Goal: Task Accomplishment & Management: Use online tool/utility

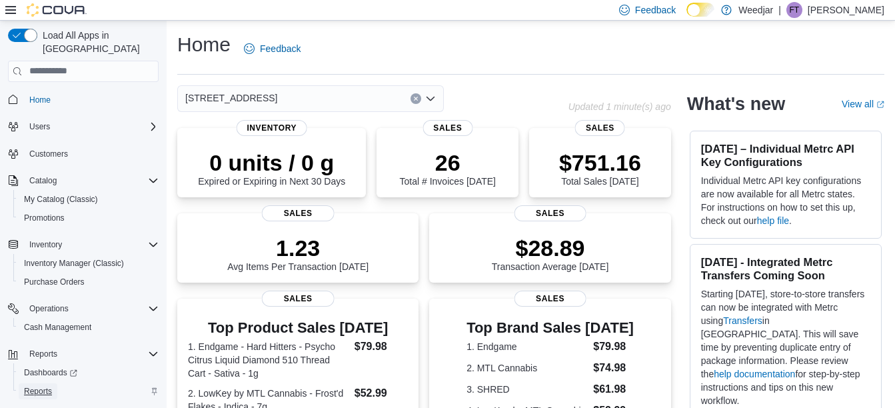
click at [33, 386] on span "Reports" at bounding box center [38, 391] width 28 height 11
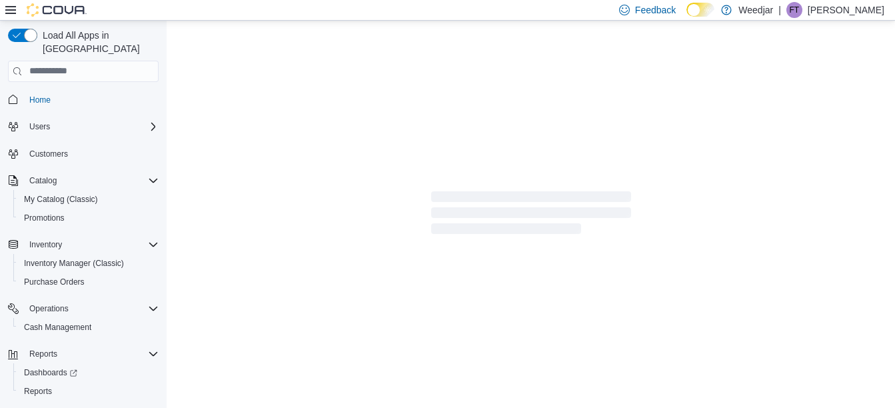
click at [13, 6] on icon at bounding box center [10, 10] width 11 height 8
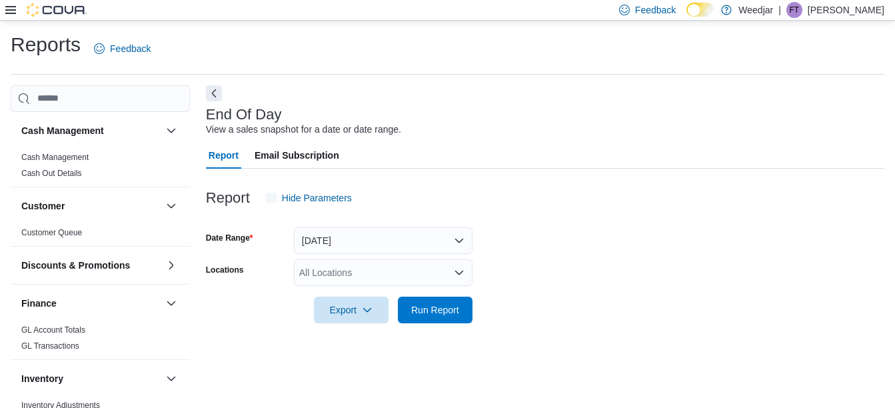
scroll to position [21, 0]
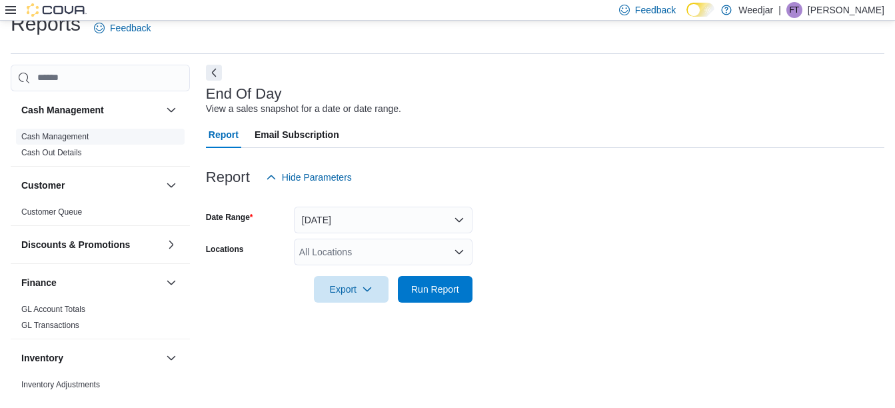
click at [71, 138] on link "Cash Management" at bounding box center [54, 136] width 67 height 9
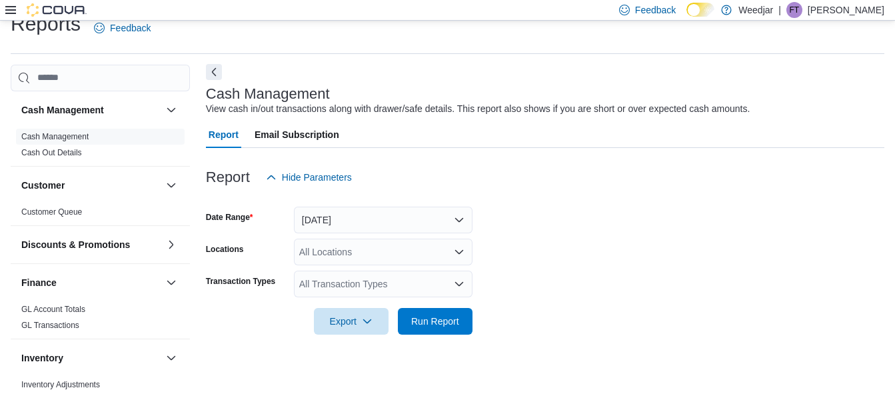
click at [215, 70] on button "Next" at bounding box center [214, 72] width 16 height 16
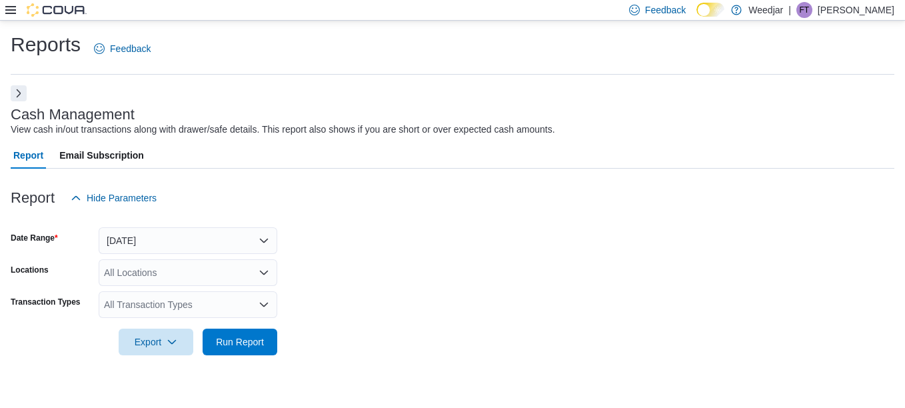
click at [269, 303] on icon "Open list of options" at bounding box center [264, 304] width 11 height 11
click at [347, 214] on div at bounding box center [453, 219] width 884 height 16
click at [17, 93] on button "Next" at bounding box center [19, 93] width 16 height 16
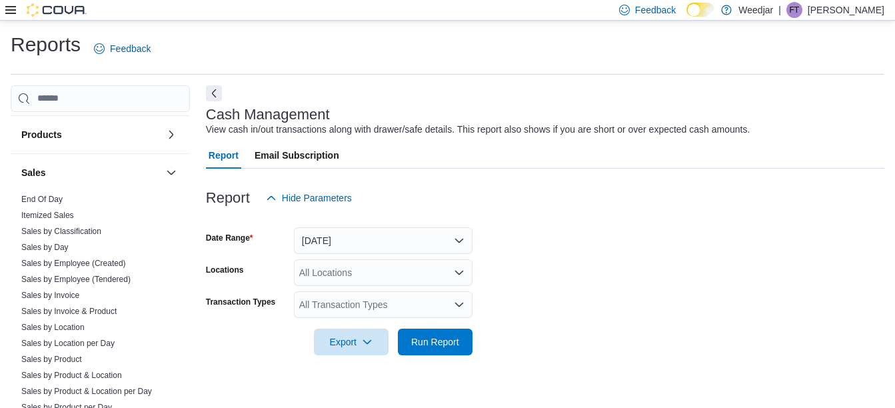
scroll to position [663, 0]
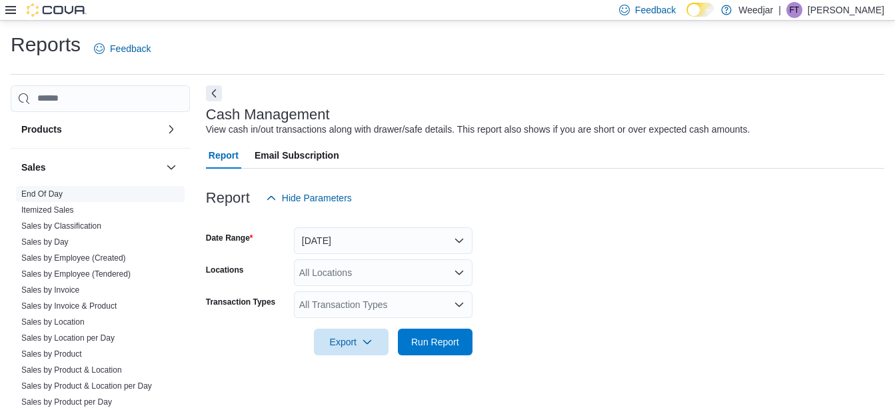
click at [57, 196] on link "End Of Day" at bounding box center [41, 193] width 41 height 9
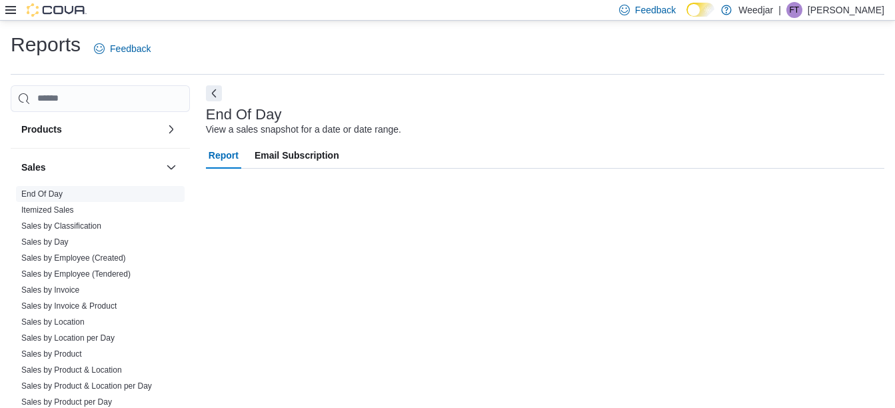
scroll to position [21, 0]
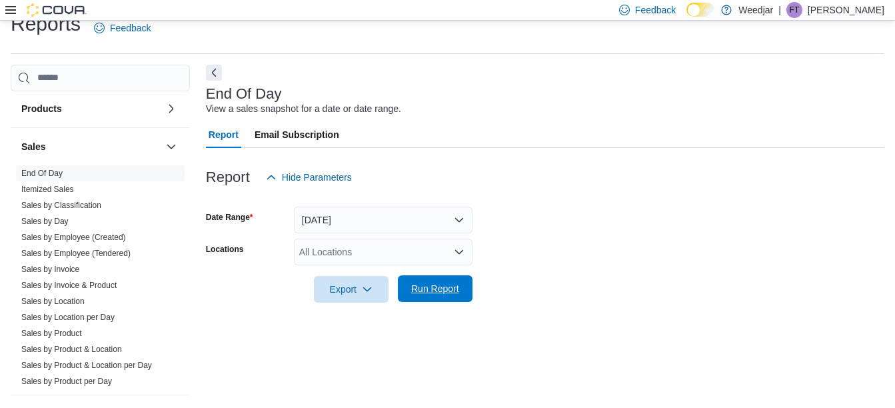
click at [435, 296] on span "Run Report" at bounding box center [435, 288] width 59 height 27
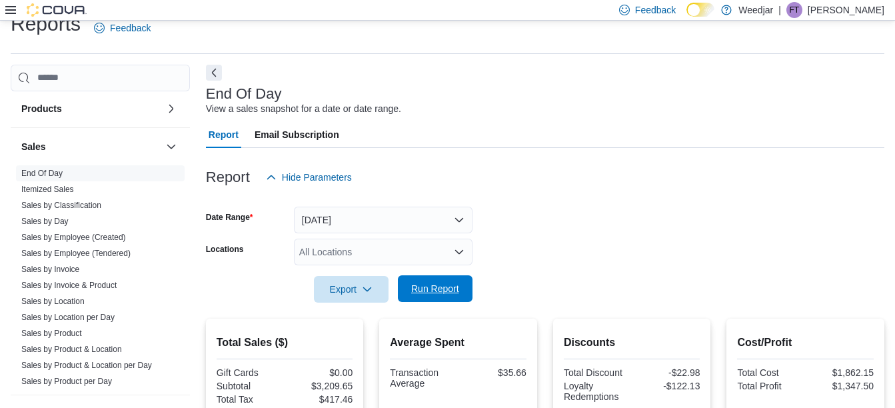
click at [435, 286] on span "Run Report" at bounding box center [435, 288] width 48 height 13
click at [213, 73] on button "Next" at bounding box center [214, 72] width 16 height 16
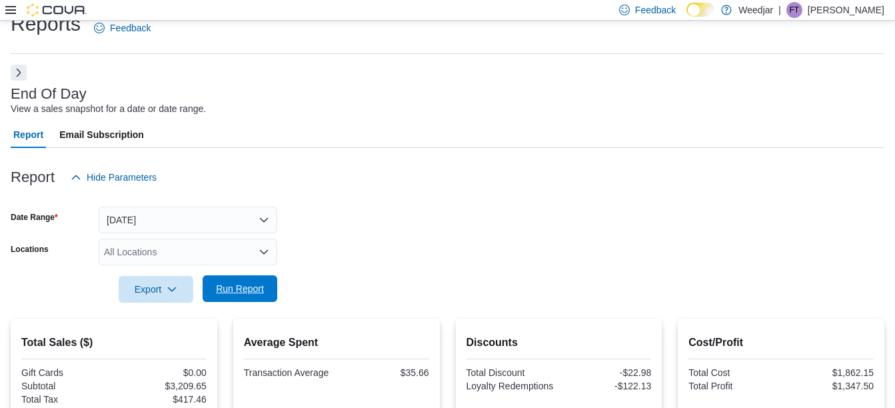
click at [243, 287] on span "Run Report" at bounding box center [240, 288] width 48 height 13
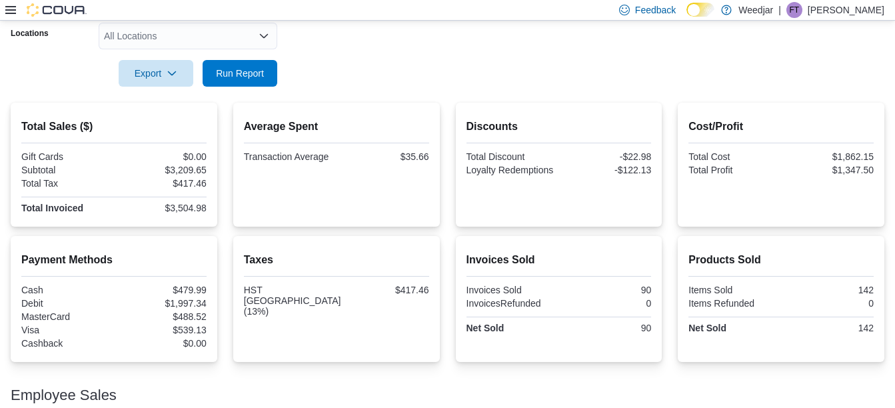
scroll to position [88, 0]
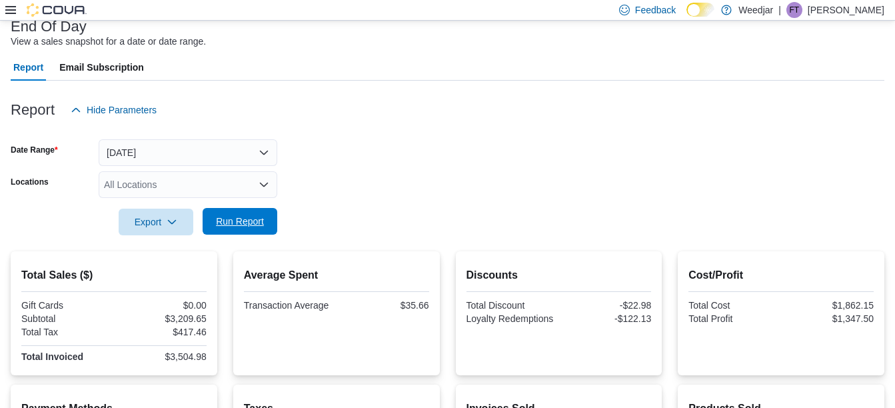
click at [234, 229] on span "Run Report" at bounding box center [240, 221] width 59 height 27
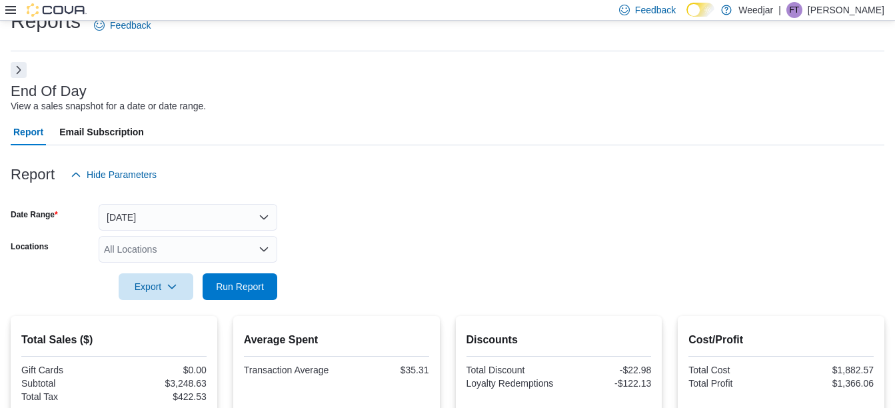
scroll to position [0, 0]
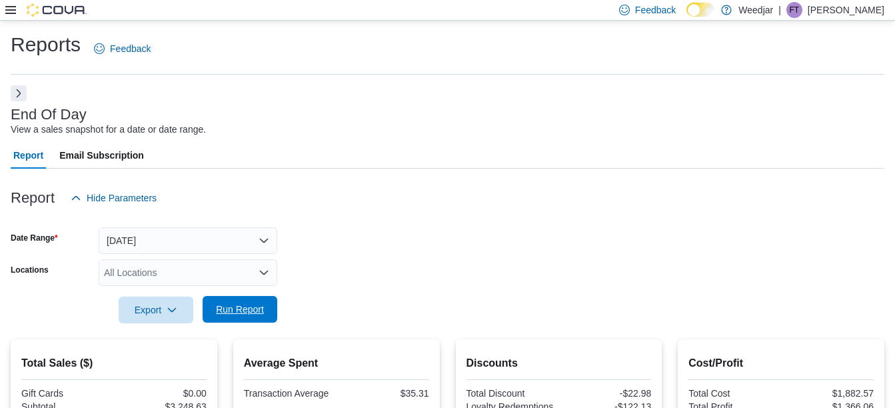
click at [251, 310] on span "Run Report" at bounding box center [240, 309] width 48 height 13
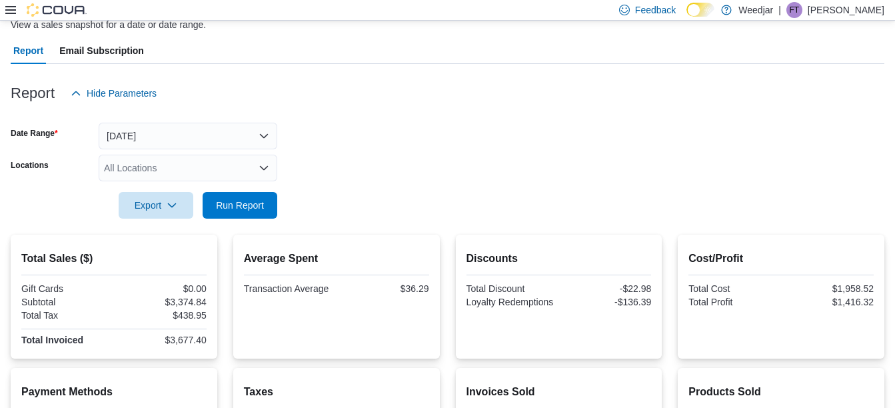
scroll to position [87, 0]
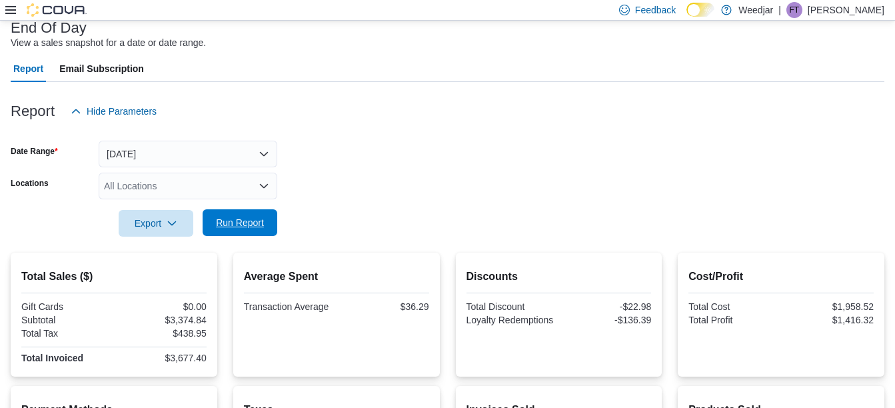
click at [241, 220] on span "Run Report" at bounding box center [240, 222] width 48 height 13
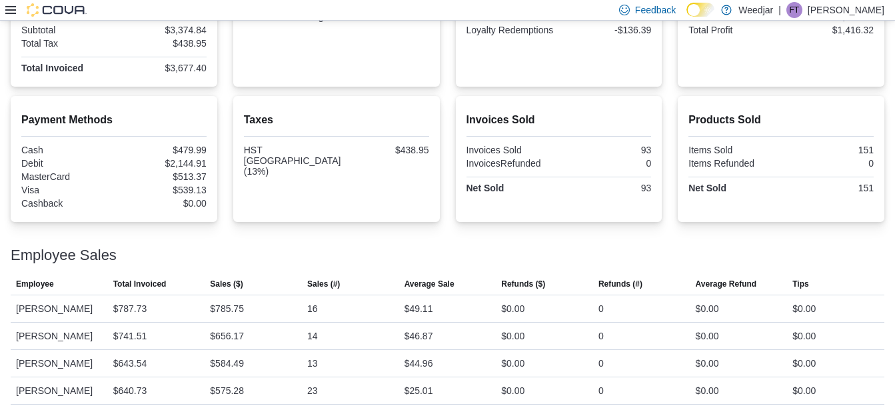
scroll to position [0, 0]
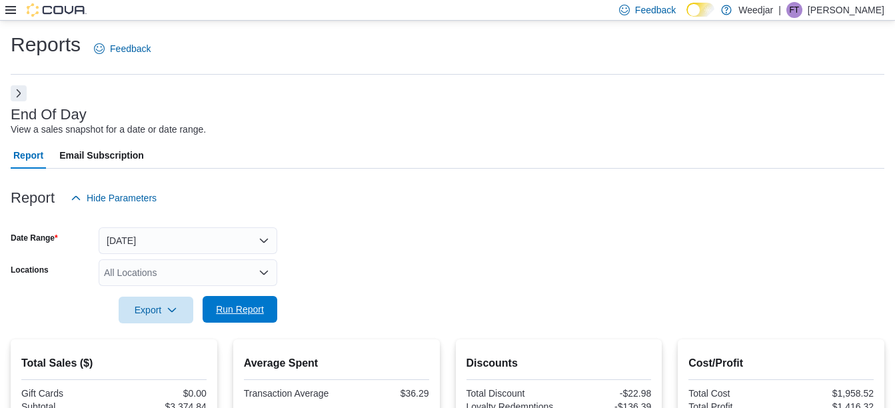
click at [239, 316] on span "Run Report" at bounding box center [240, 309] width 59 height 27
click at [243, 302] on span "Run Report" at bounding box center [240, 309] width 59 height 27
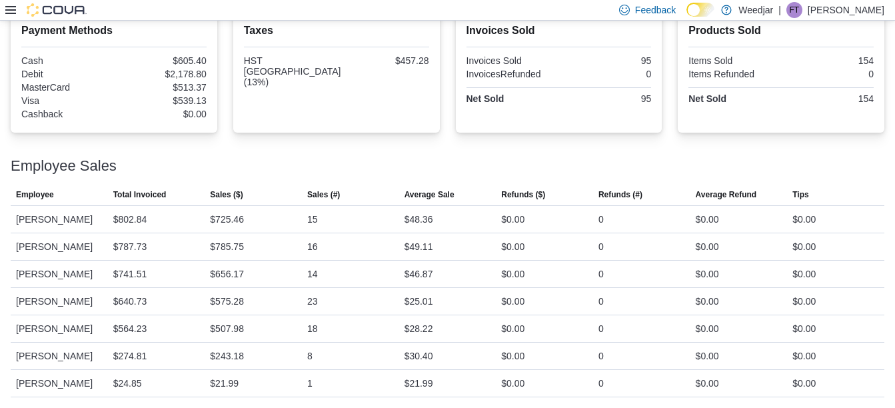
scroll to position [23, 0]
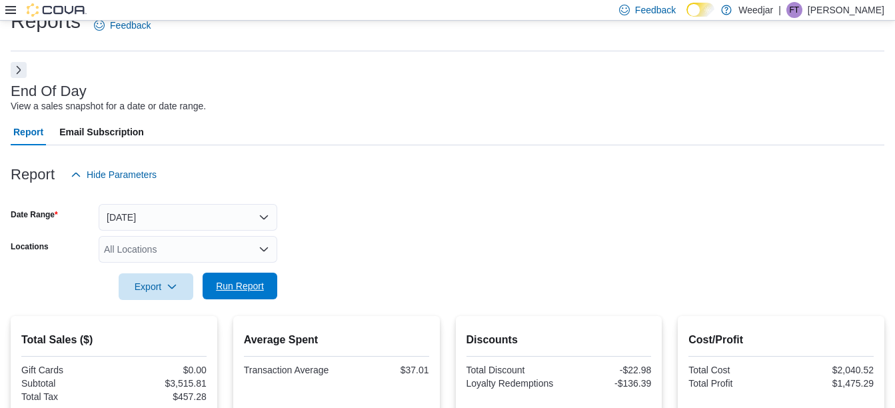
click at [238, 290] on span "Run Report" at bounding box center [240, 285] width 48 height 13
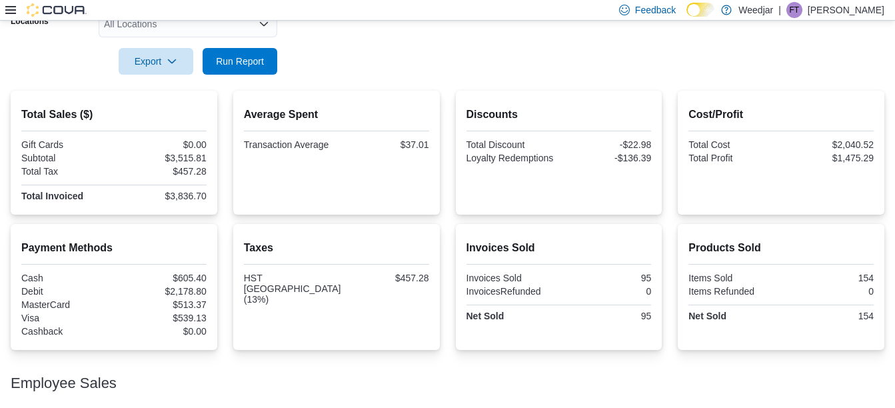
scroll to position [185, 0]
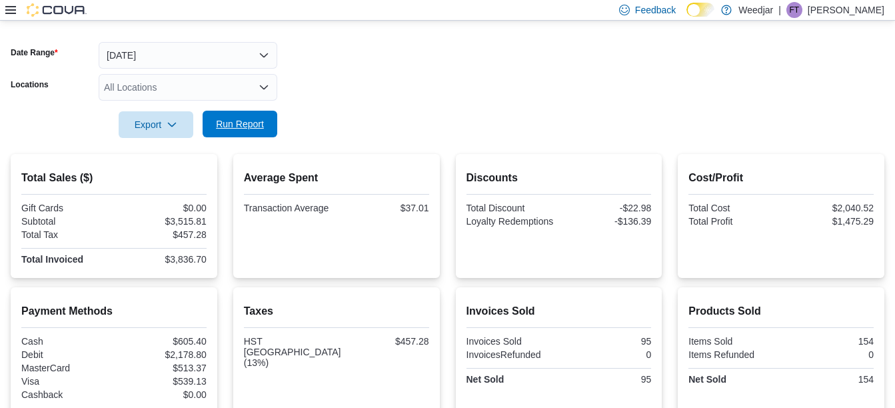
click at [246, 131] on span "Run Report" at bounding box center [240, 124] width 59 height 27
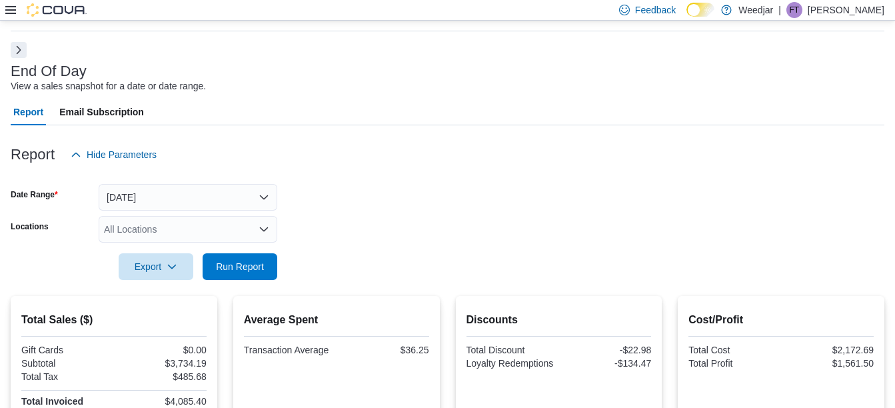
scroll to position [16, 0]
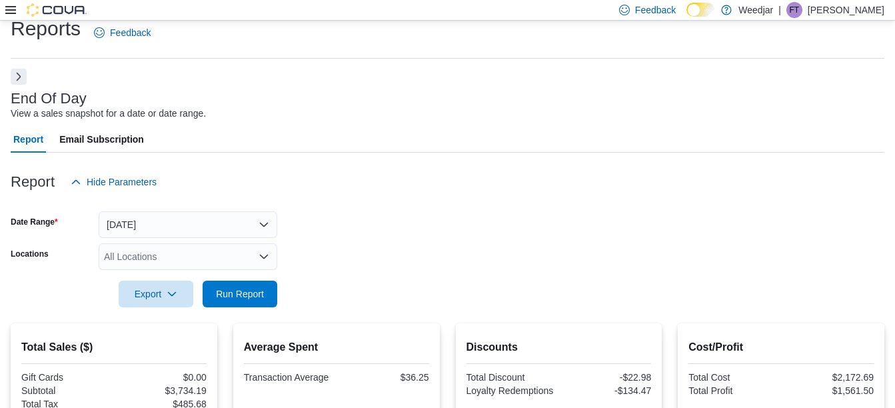
click at [15, 81] on button "Next" at bounding box center [19, 77] width 16 height 16
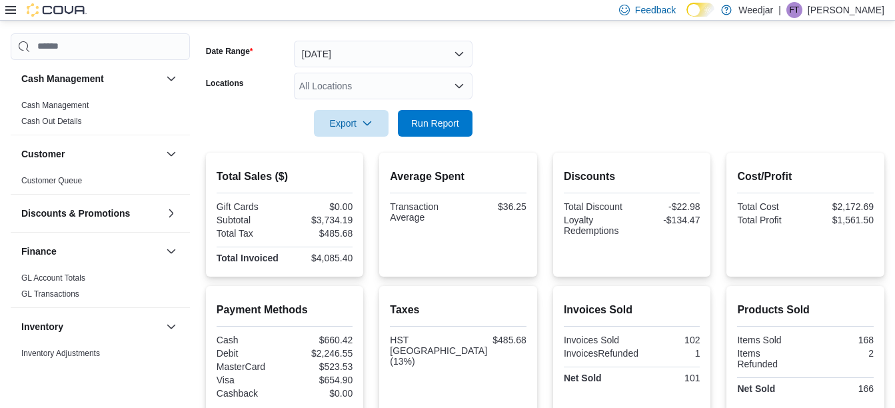
scroll to position [171, 0]
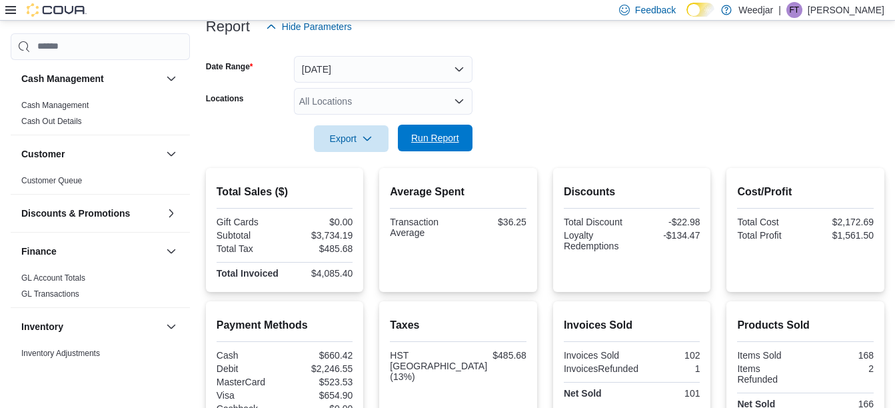
click at [451, 141] on span "Run Report" at bounding box center [435, 137] width 48 height 13
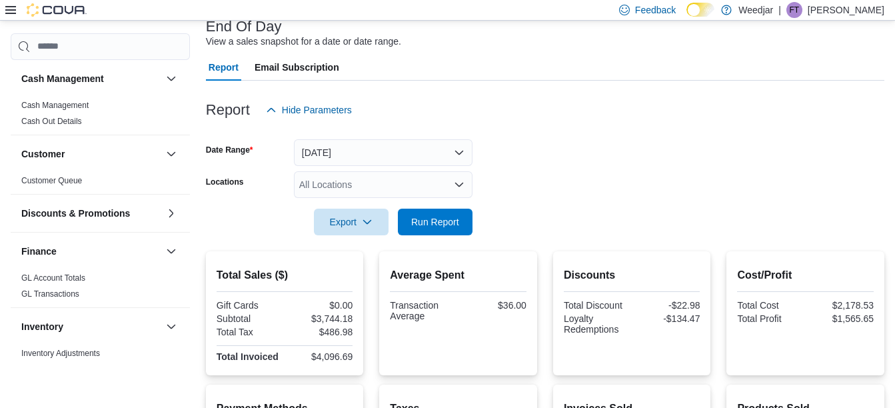
scroll to position [29, 0]
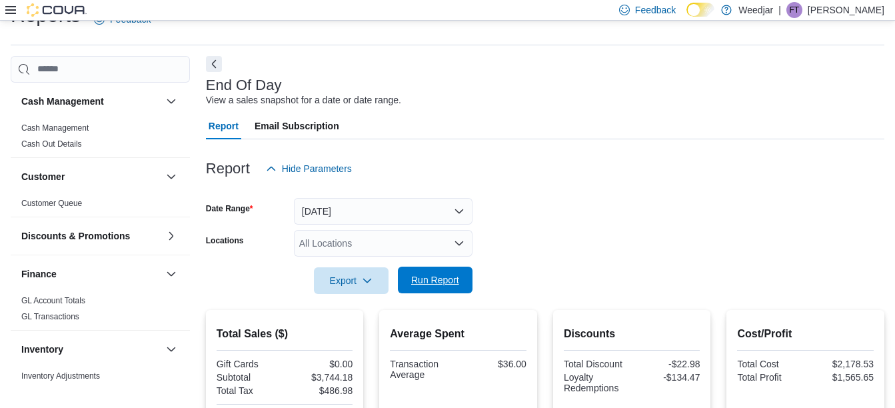
click at [435, 280] on span "Run Report" at bounding box center [435, 279] width 48 height 13
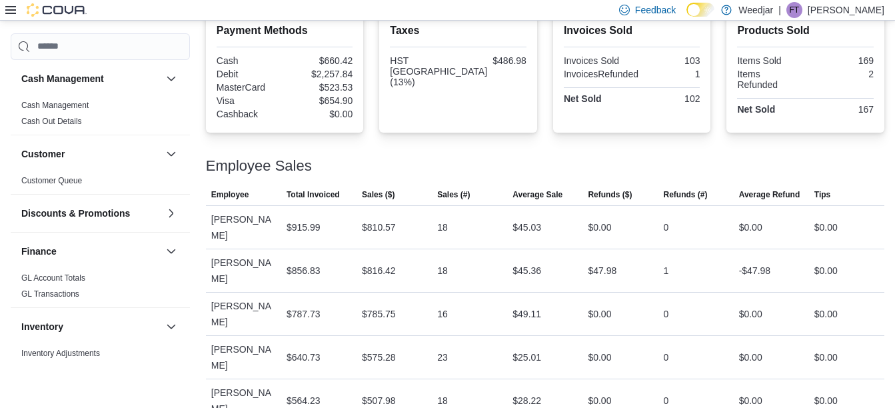
scroll to position [77, 0]
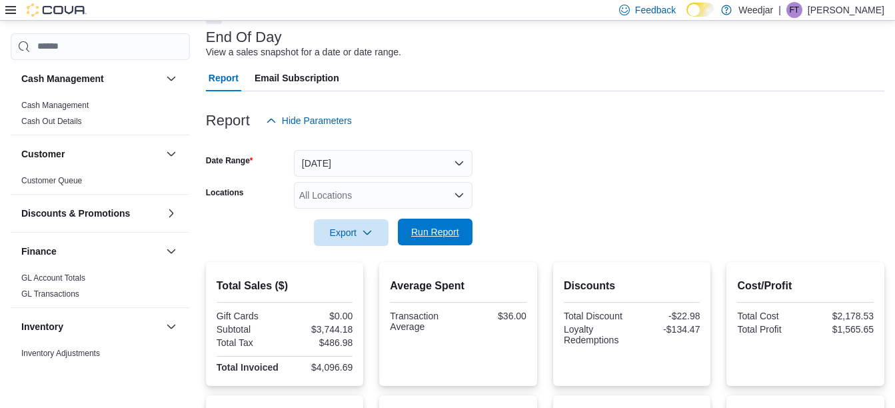
click at [420, 233] on span "Run Report" at bounding box center [435, 231] width 48 height 13
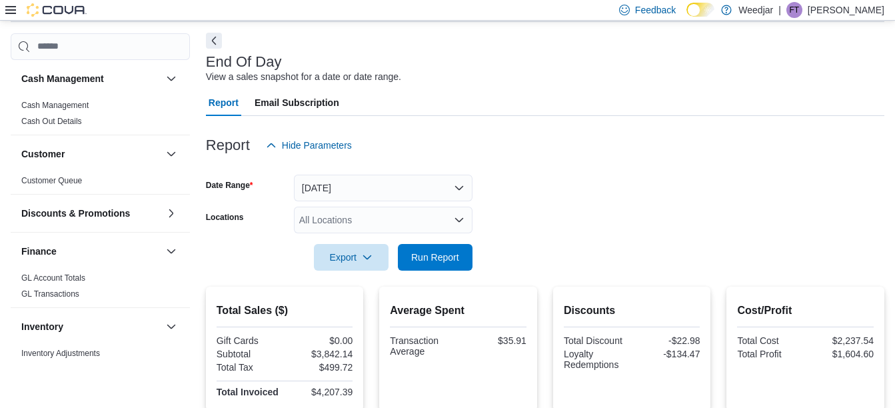
scroll to position [35, 0]
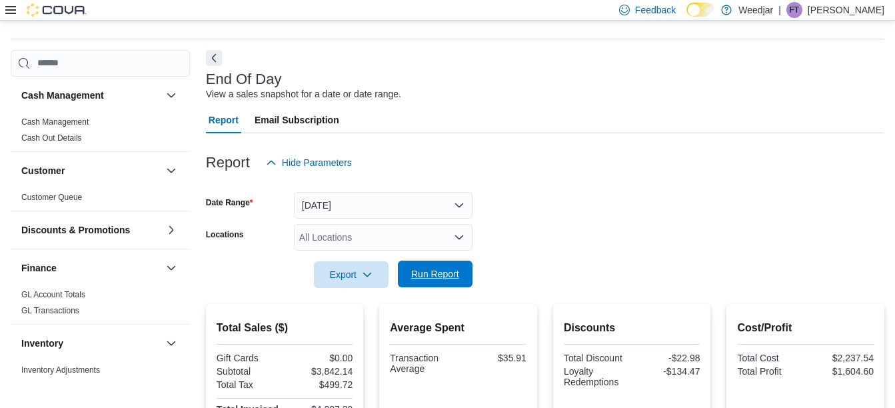
click at [449, 275] on span "Run Report" at bounding box center [435, 273] width 48 height 13
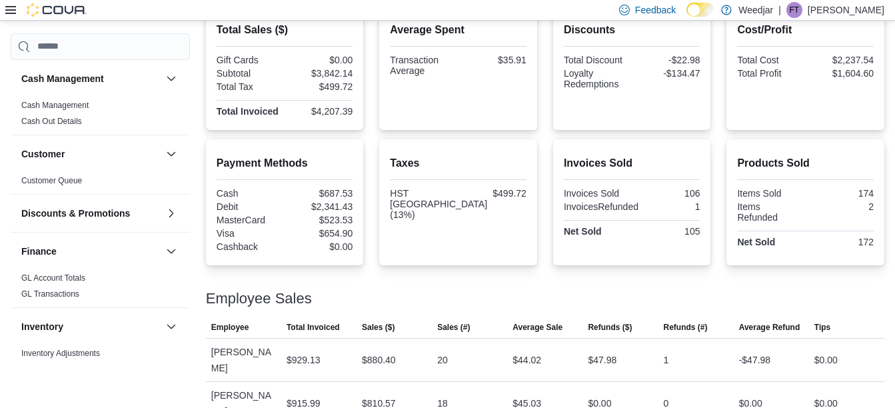
scroll to position [75, 0]
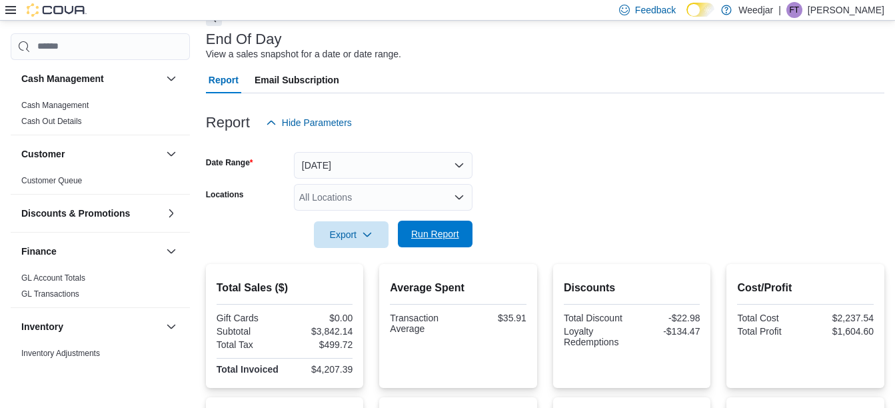
click at [447, 239] on span "Run Report" at bounding box center [435, 233] width 48 height 13
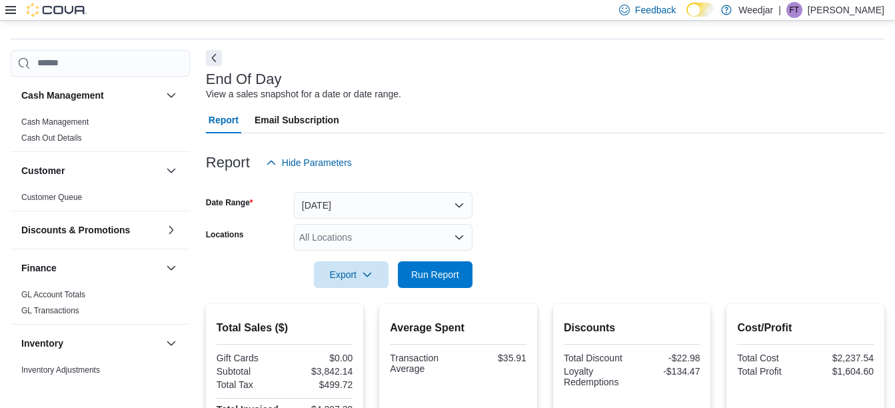
scroll to position [0, 0]
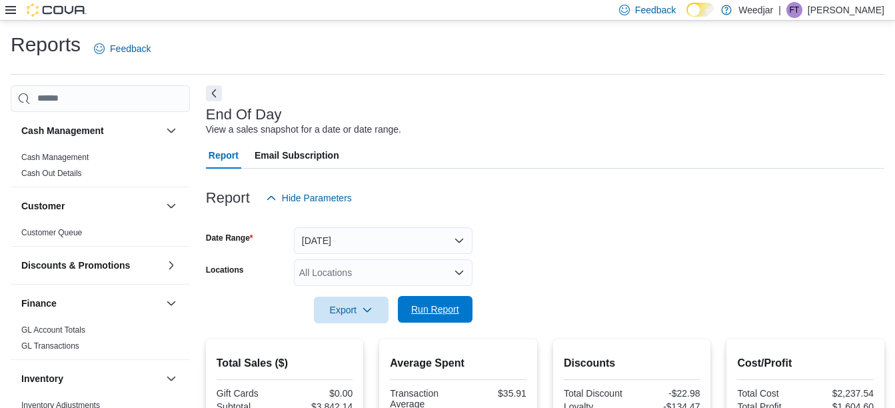
click at [429, 312] on span "Run Report" at bounding box center [435, 309] width 48 height 13
click at [431, 304] on span "Run Report" at bounding box center [435, 309] width 48 height 13
click at [431, 315] on span "Run Report" at bounding box center [435, 309] width 48 height 13
click at [435, 311] on span "Run Report" at bounding box center [435, 309] width 48 height 13
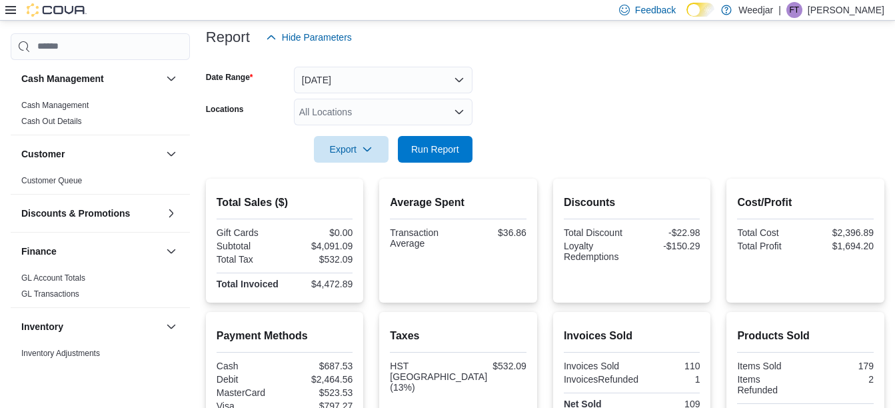
scroll to position [141, 0]
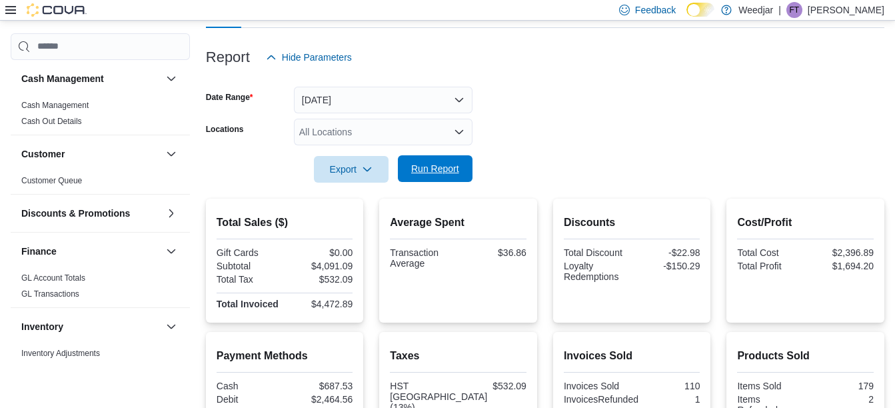
click at [443, 169] on span "Run Report" at bounding box center [435, 168] width 48 height 13
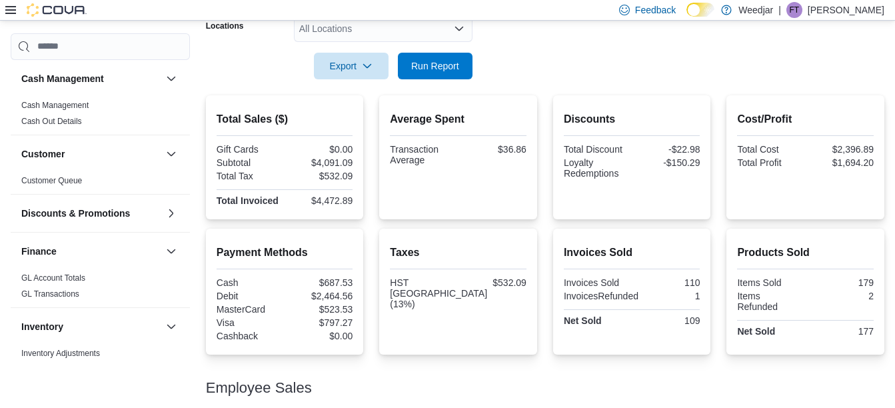
scroll to position [210, 0]
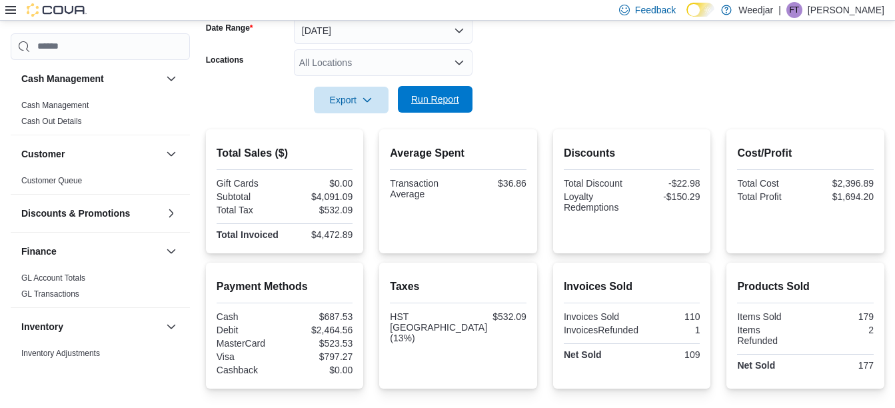
click at [433, 95] on span "Run Report" at bounding box center [435, 99] width 48 height 13
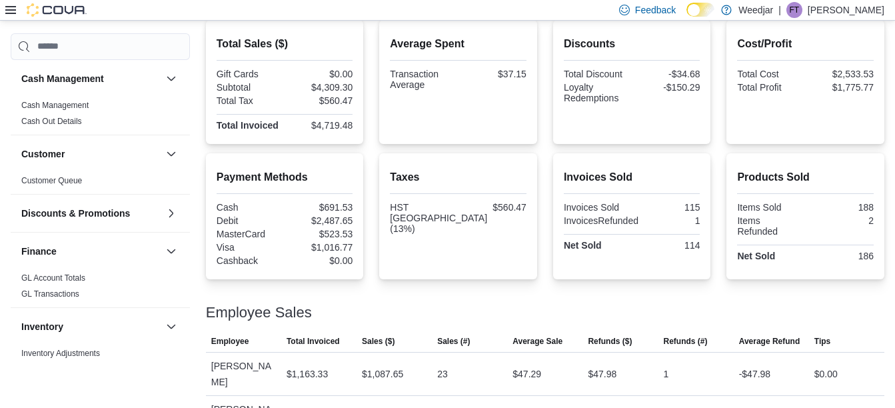
scroll to position [466, 0]
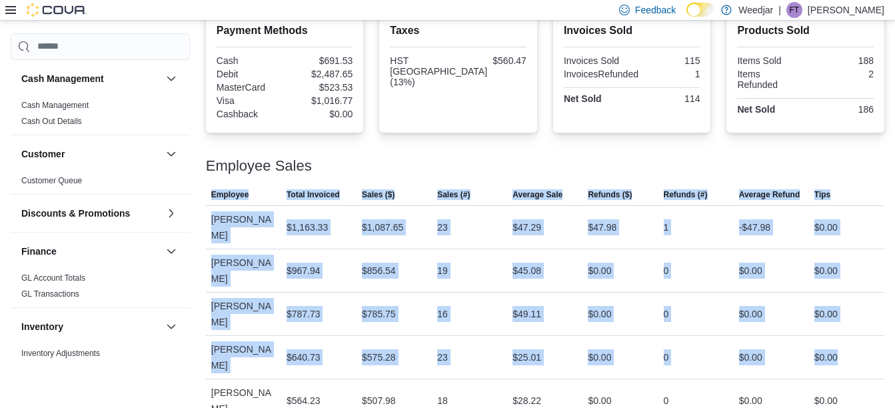
drag, startPoint x: 895, startPoint y: 293, endPoint x: 874, endPoint y: 134, distance: 160.0
click at [876, 141] on div "Reports Feedback Cash Management Cash Management Cash Out Details Customer Cust…" at bounding box center [447, 37] width 895 height 965
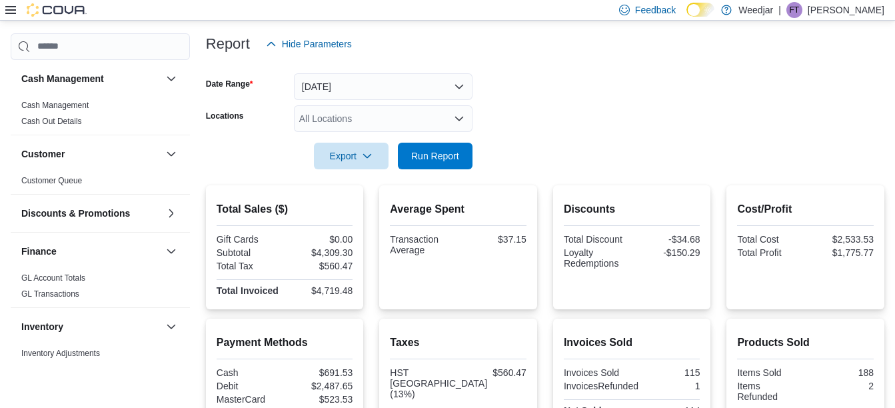
scroll to position [136, 0]
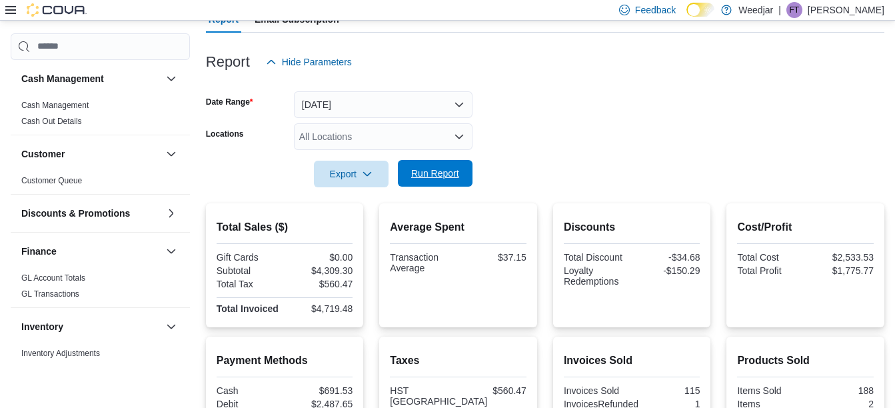
click at [436, 176] on span "Run Report" at bounding box center [435, 173] width 48 height 13
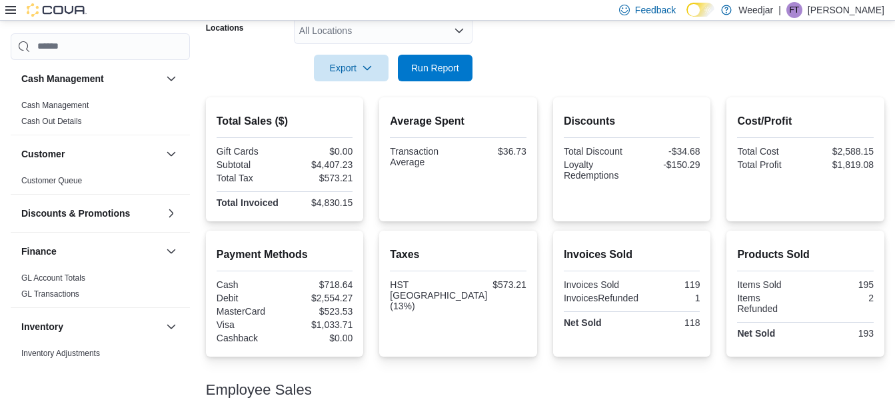
scroll to position [222, 0]
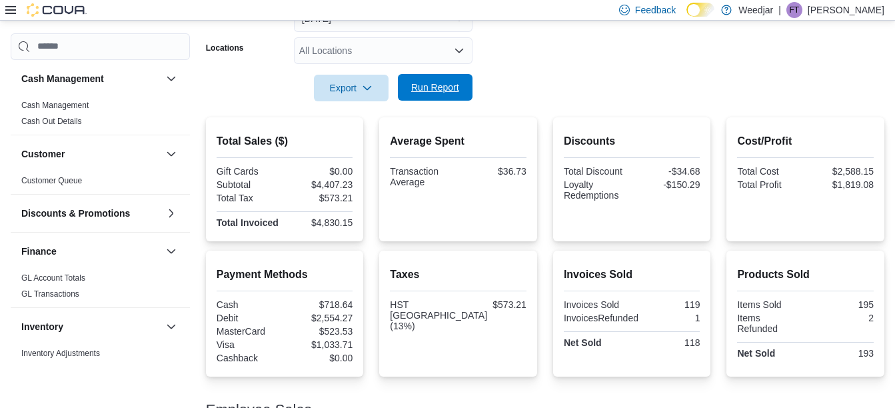
click at [432, 88] on span "Run Report" at bounding box center [435, 87] width 48 height 13
click at [432, 86] on span "Run Report" at bounding box center [435, 87] width 48 height 13
click at [439, 87] on span "Run Report" at bounding box center [435, 87] width 48 height 13
click at [449, 91] on span "Run Report" at bounding box center [435, 87] width 48 height 13
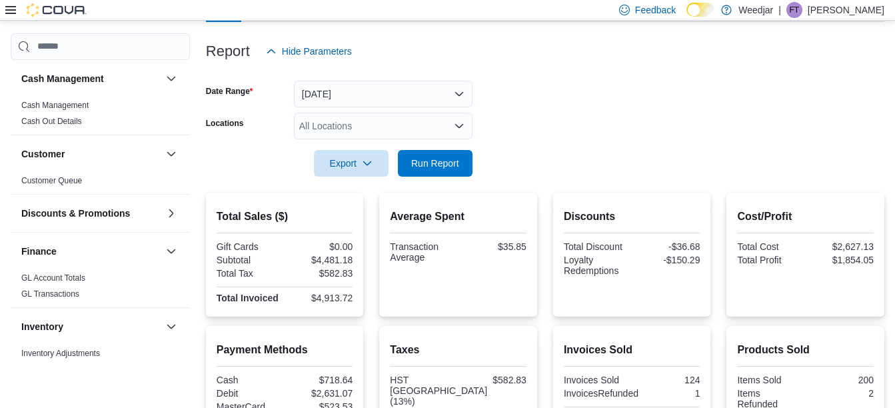
scroll to position [0, 0]
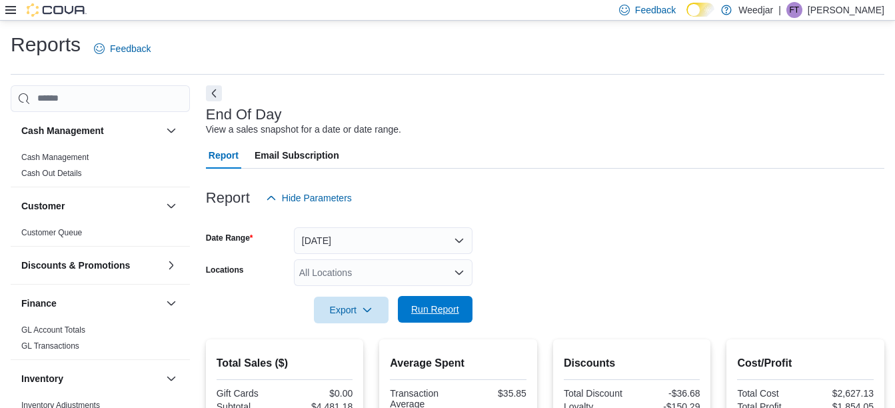
click at [449, 311] on span "Run Report" at bounding box center [435, 309] width 48 height 13
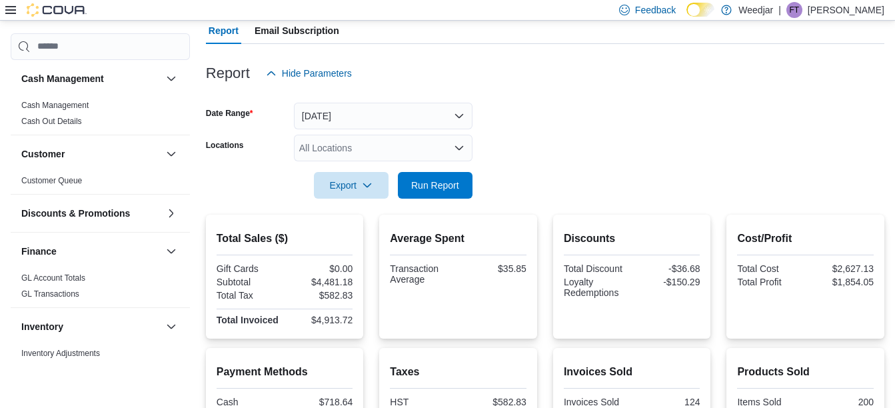
scroll to position [96, 0]
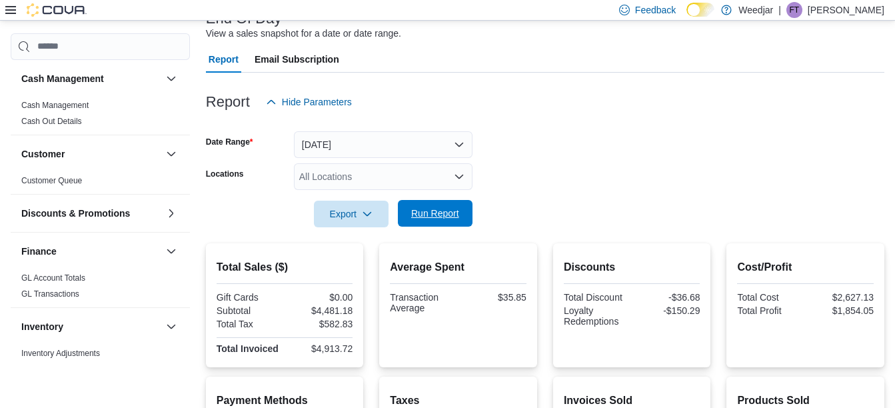
click at [435, 219] on span "Run Report" at bounding box center [435, 213] width 48 height 13
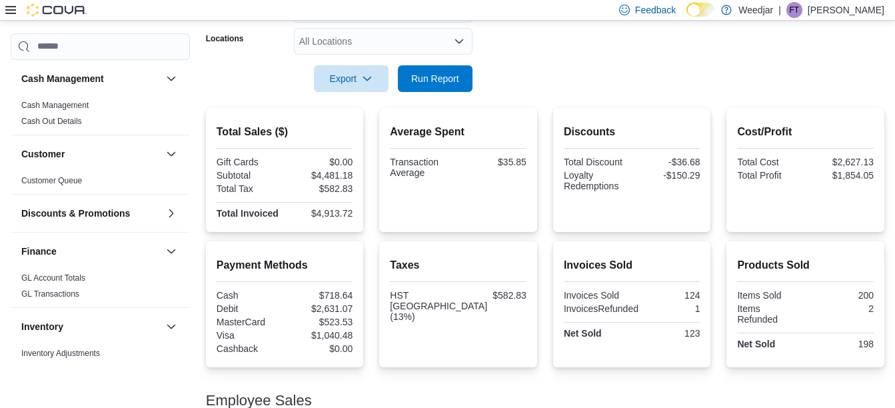
scroll to position [179, 0]
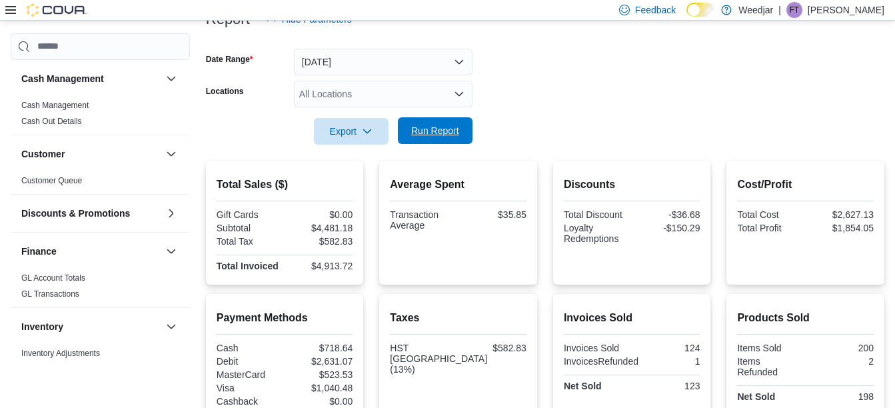
click at [421, 133] on span "Run Report" at bounding box center [435, 130] width 48 height 13
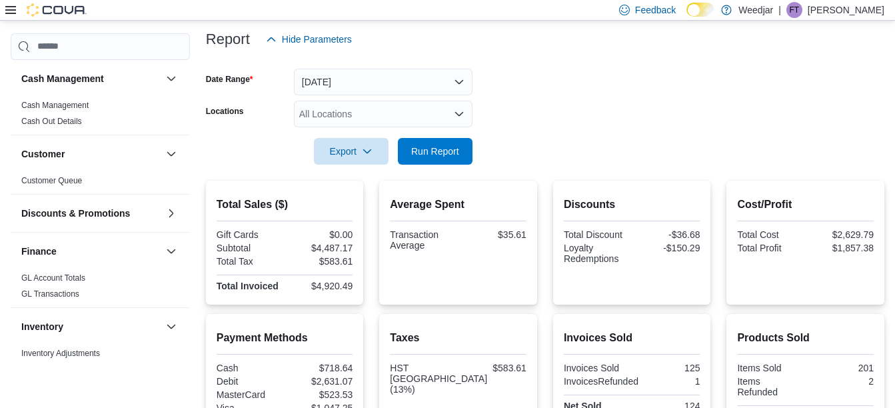
scroll to position [40, 0]
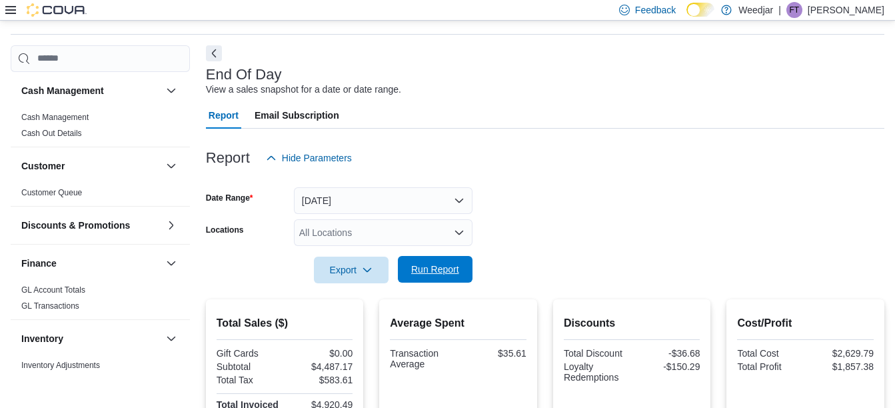
click at [453, 269] on span "Run Report" at bounding box center [435, 269] width 48 height 13
click at [437, 273] on span "Run Report" at bounding box center [435, 269] width 48 height 13
click at [434, 277] on span "Run Report" at bounding box center [435, 269] width 59 height 27
click at [419, 265] on span "Run Report" at bounding box center [435, 269] width 48 height 13
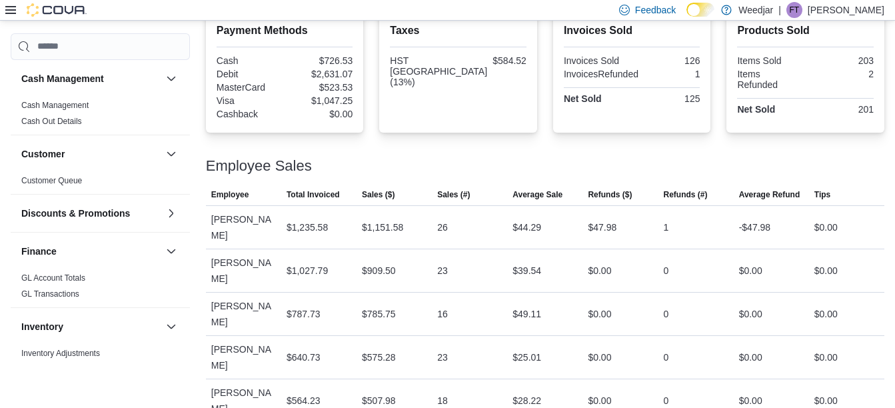
scroll to position [273, 0]
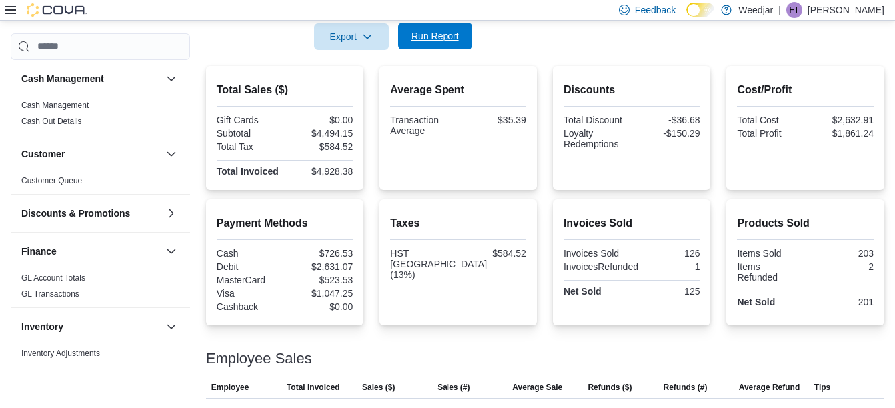
click at [426, 41] on span "Run Report" at bounding box center [435, 35] width 48 height 13
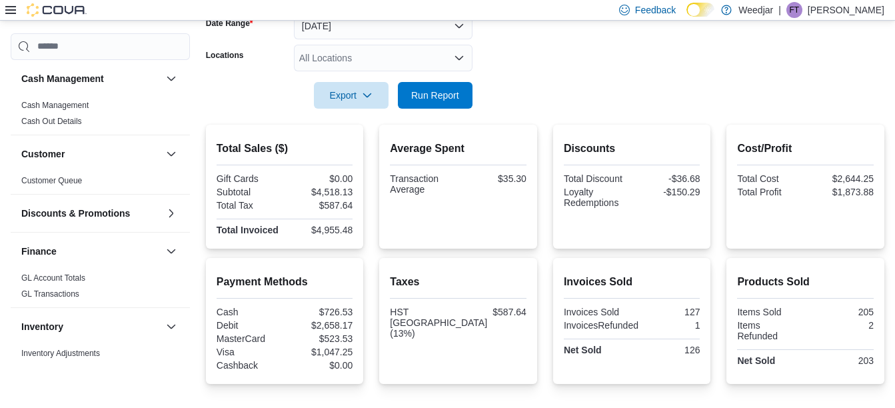
scroll to position [29, 0]
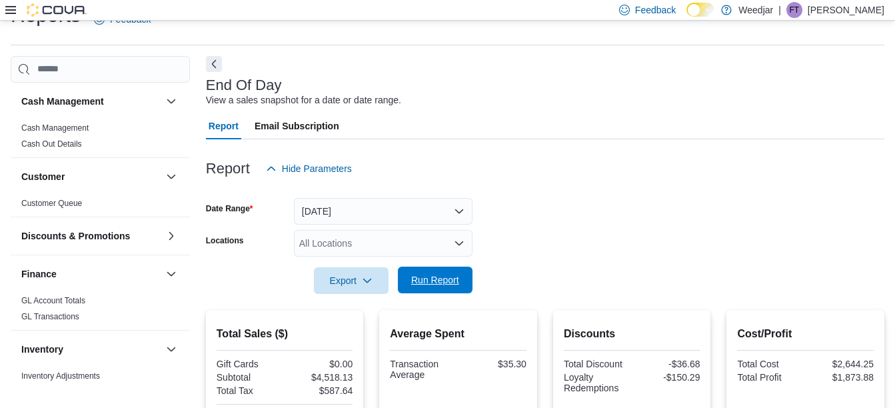
click at [459, 284] on span "Run Report" at bounding box center [435, 279] width 48 height 13
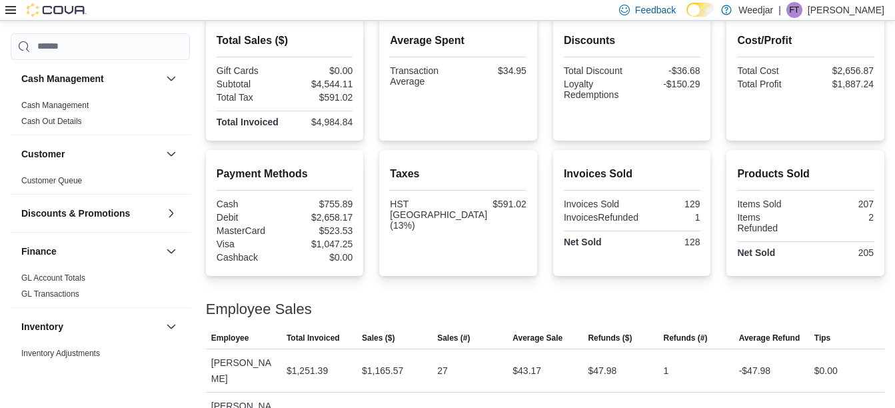
scroll to position [150, 0]
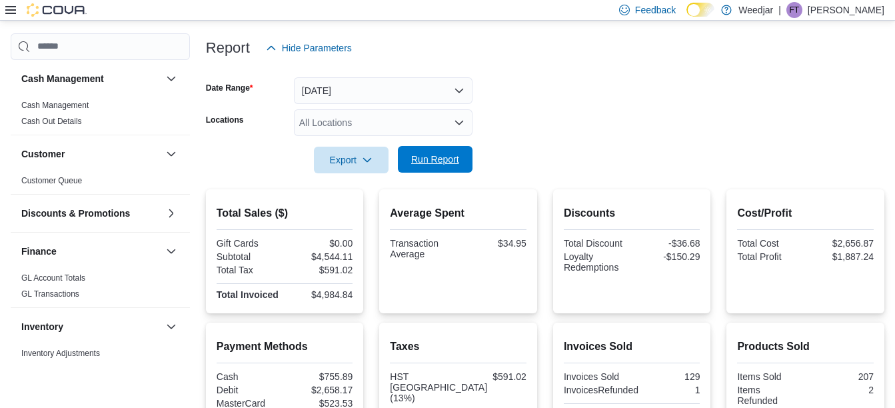
click at [443, 165] on span "Run Report" at bounding box center [435, 159] width 48 height 13
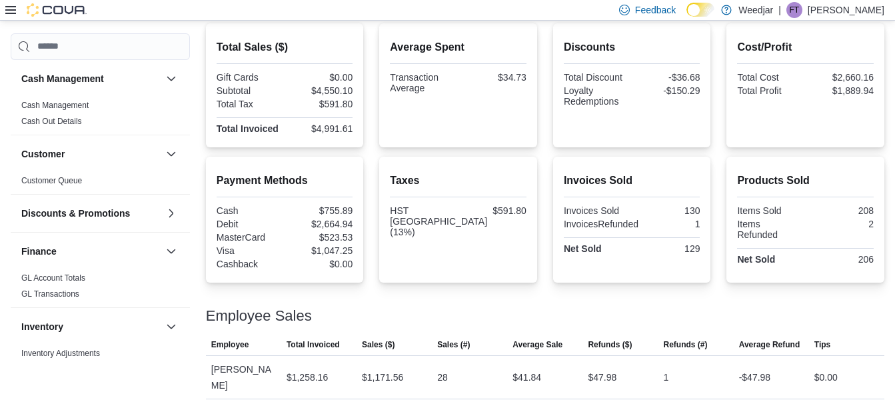
scroll to position [161, 0]
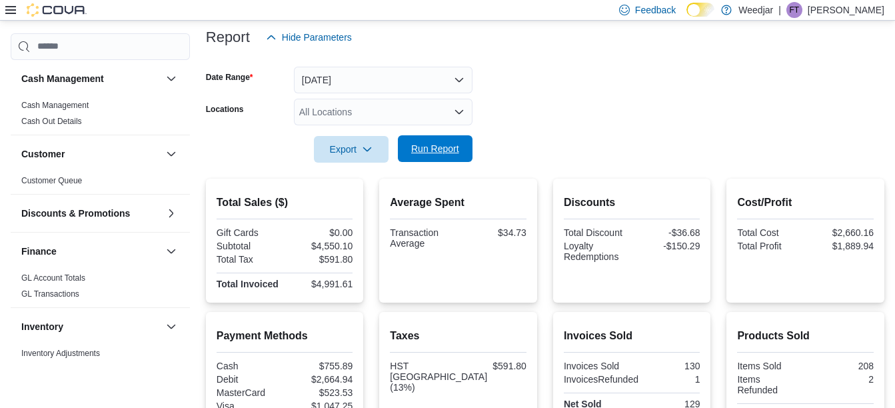
click at [423, 153] on span "Run Report" at bounding box center [435, 148] width 48 height 13
click at [442, 153] on span "Run Report" at bounding box center [435, 148] width 48 height 13
click at [424, 149] on span "Run Report" at bounding box center [435, 148] width 48 height 13
click at [412, 147] on span "Run Report" at bounding box center [435, 148] width 48 height 13
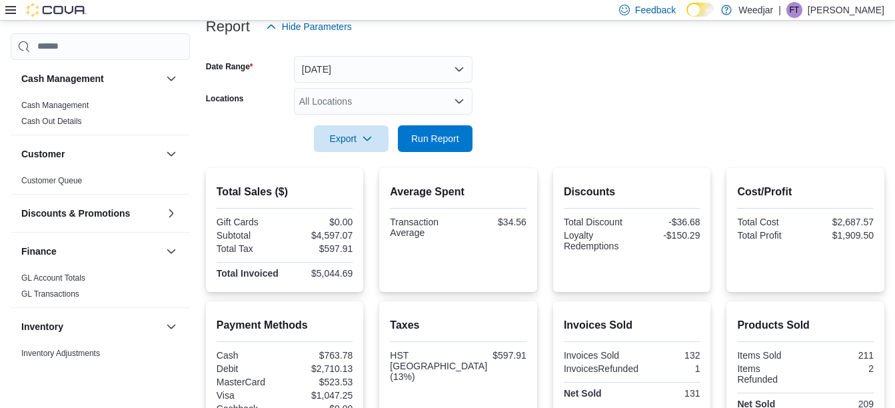
scroll to position [54, 0]
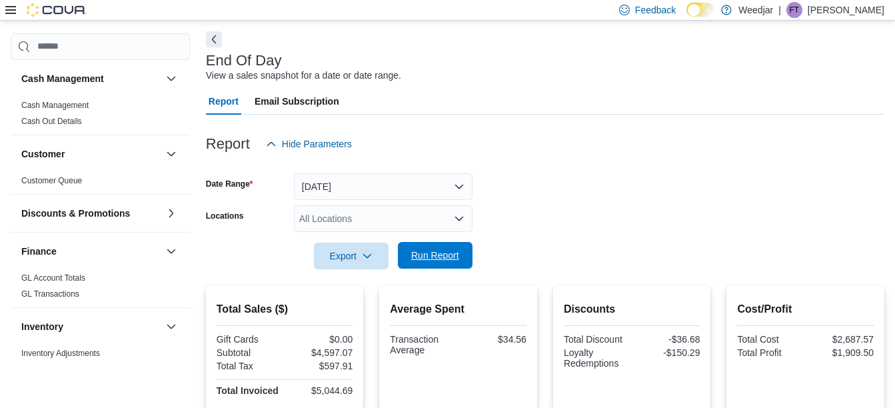
click at [429, 255] on span "Run Report" at bounding box center [435, 255] width 48 height 13
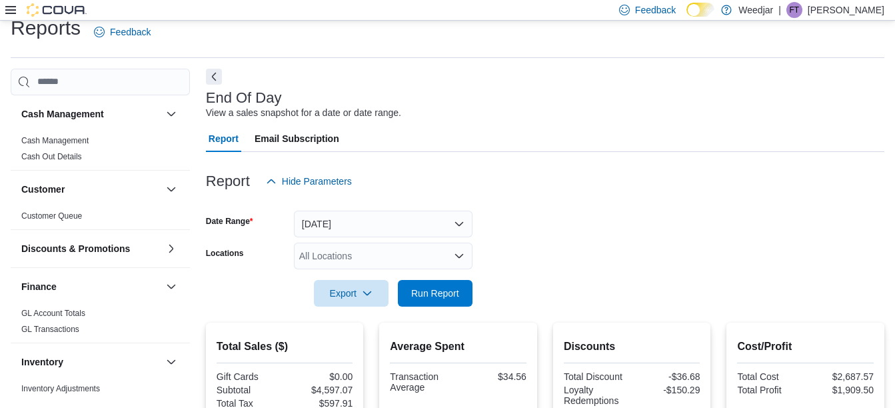
scroll to position [9, 0]
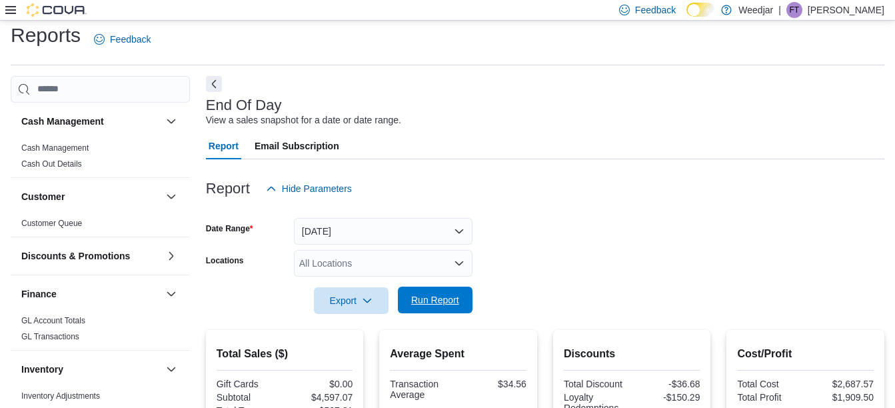
click at [431, 301] on span "Run Report" at bounding box center [435, 299] width 48 height 13
click at [449, 295] on span "Run Report" at bounding box center [435, 299] width 48 height 13
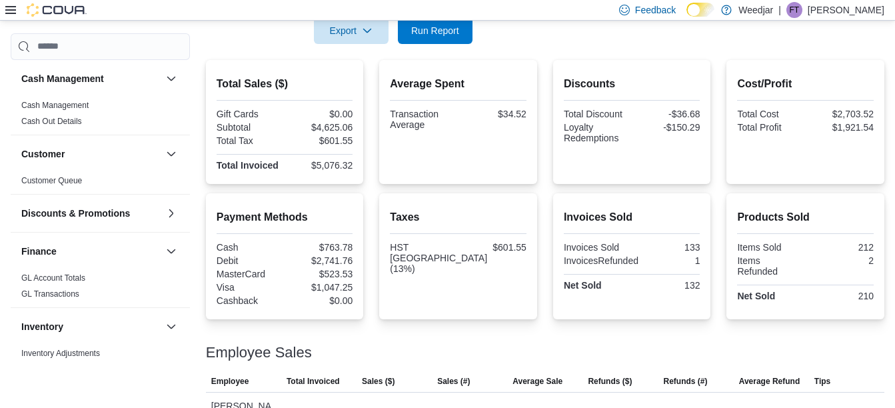
scroll to position [0, 0]
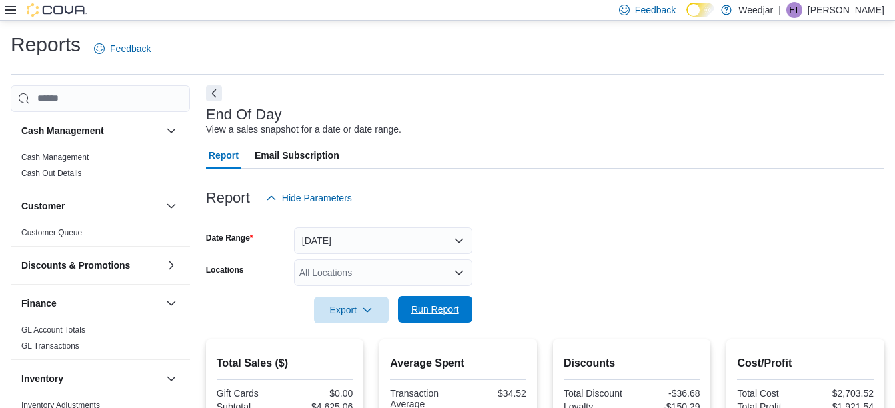
click at [427, 309] on span "Run Report" at bounding box center [435, 309] width 48 height 13
click at [454, 308] on span "Run Report" at bounding box center [435, 309] width 48 height 13
click at [440, 315] on span "Run Report" at bounding box center [435, 309] width 48 height 13
click at [448, 309] on span "Run Report" at bounding box center [435, 309] width 48 height 13
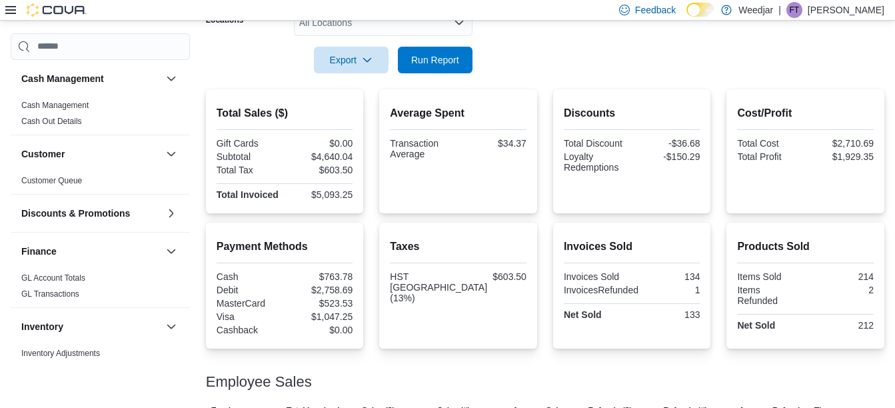
scroll to position [150, 0]
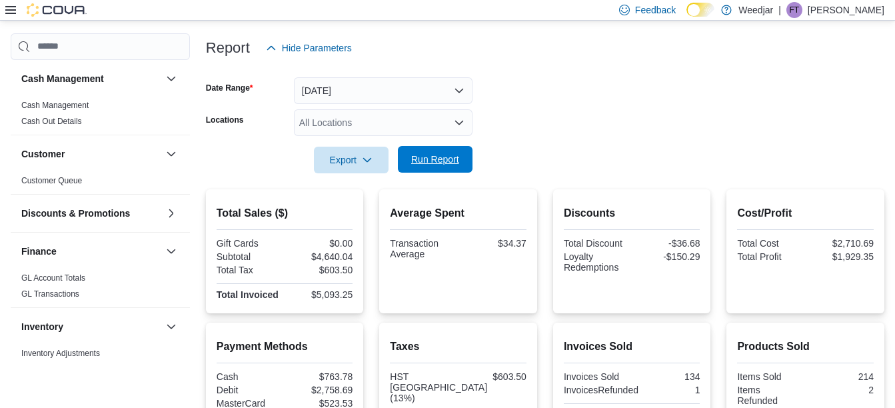
click at [439, 162] on span "Run Report" at bounding box center [435, 159] width 48 height 13
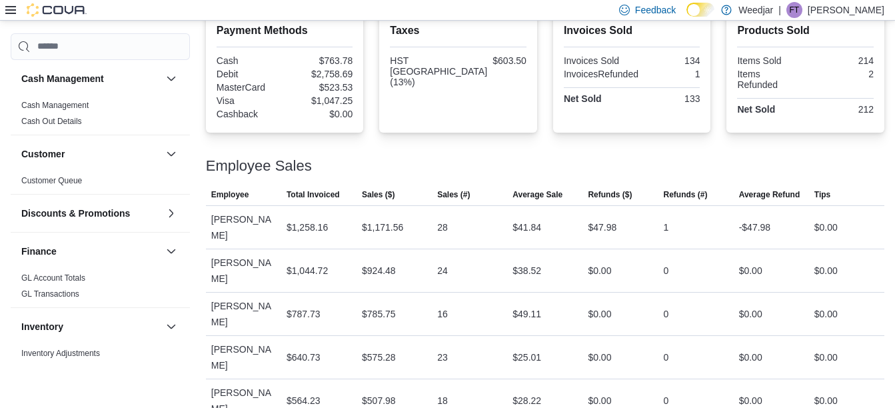
scroll to position [0, 0]
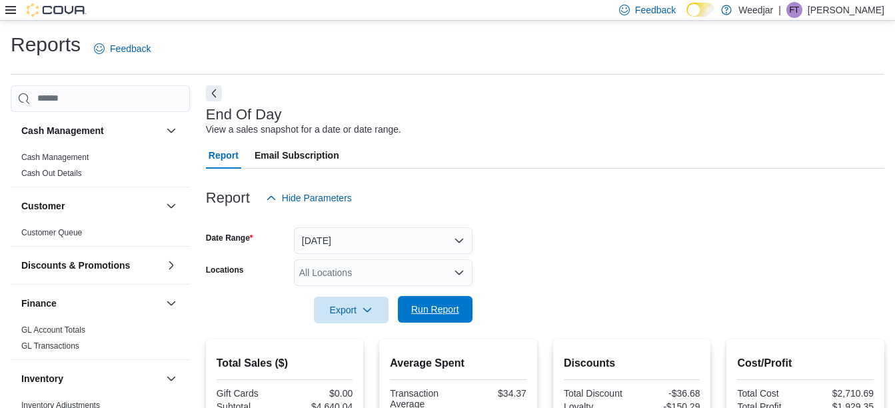
click at [423, 311] on span "Run Report" at bounding box center [435, 309] width 48 height 13
click at [432, 309] on span "Run Report" at bounding box center [435, 309] width 48 height 13
click at [412, 306] on span "Run Report" at bounding box center [435, 309] width 48 height 13
click at [425, 311] on span "Run Report" at bounding box center [435, 309] width 48 height 13
click at [449, 311] on span "Run Report" at bounding box center [435, 309] width 48 height 13
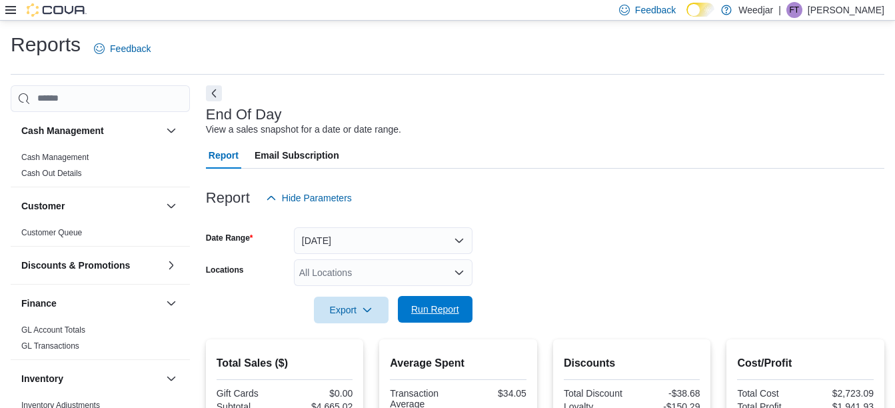
click at [411, 313] on span "Run Report" at bounding box center [435, 309] width 48 height 13
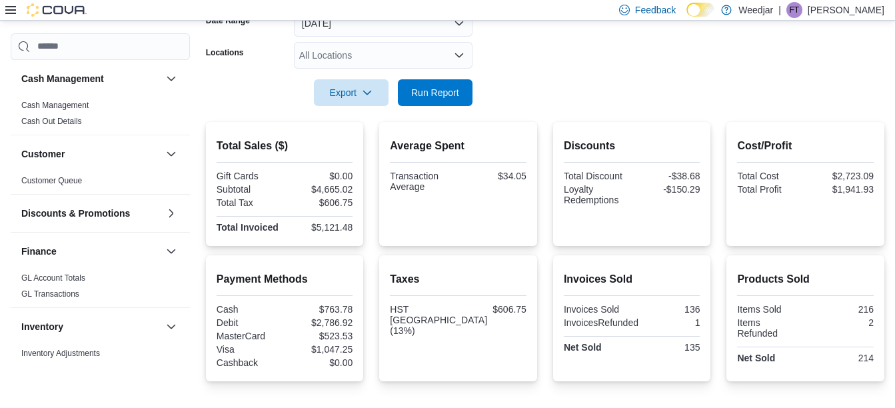
scroll to position [105, 0]
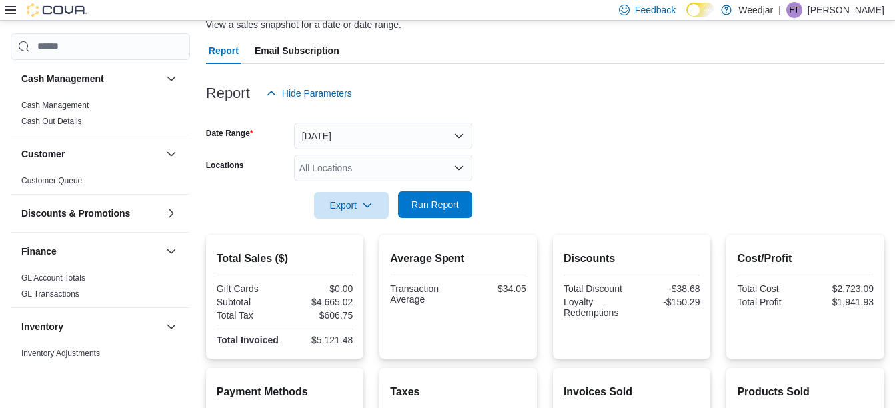
click at [451, 203] on span "Run Report" at bounding box center [435, 204] width 48 height 13
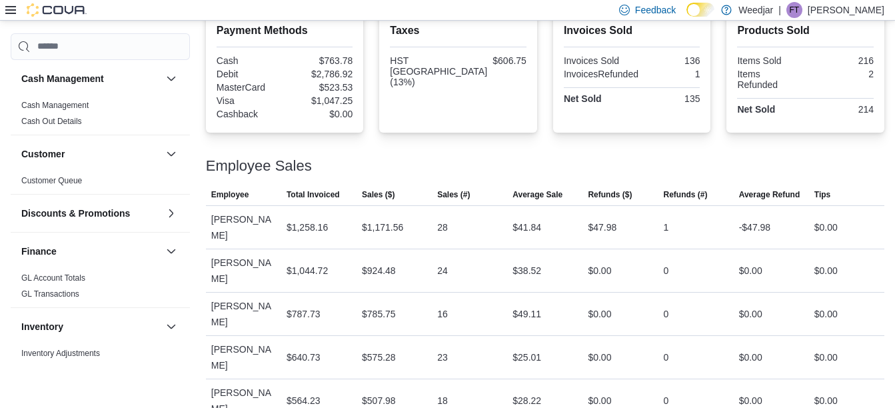
scroll to position [13, 0]
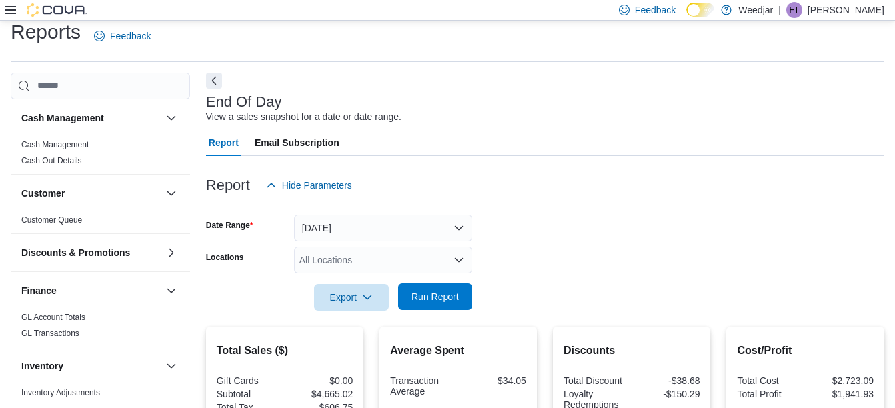
click at [433, 303] on span "Run Report" at bounding box center [435, 296] width 48 height 13
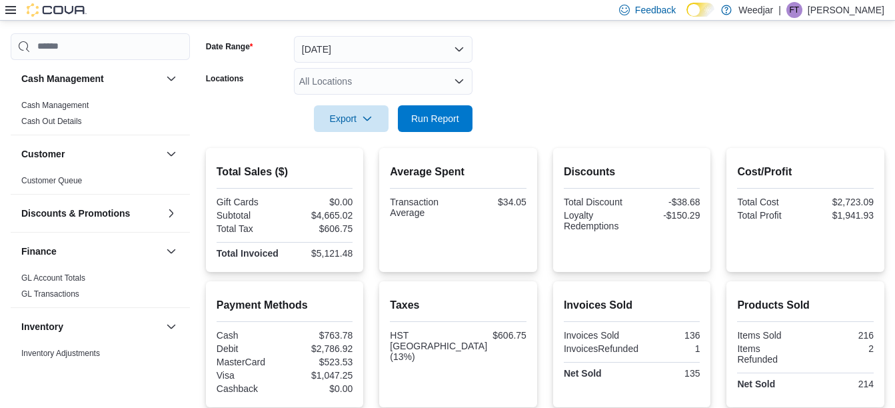
scroll to position [119, 0]
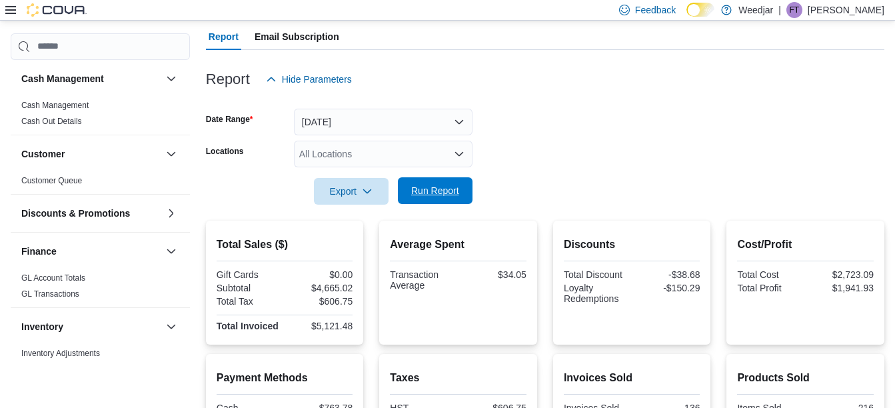
click at [454, 192] on span "Run Report" at bounding box center [435, 190] width 48 height 13
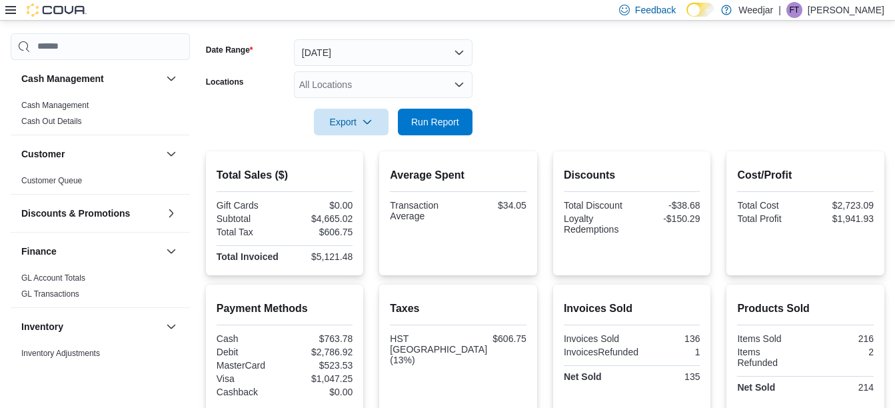
scroll to position [143, 0]
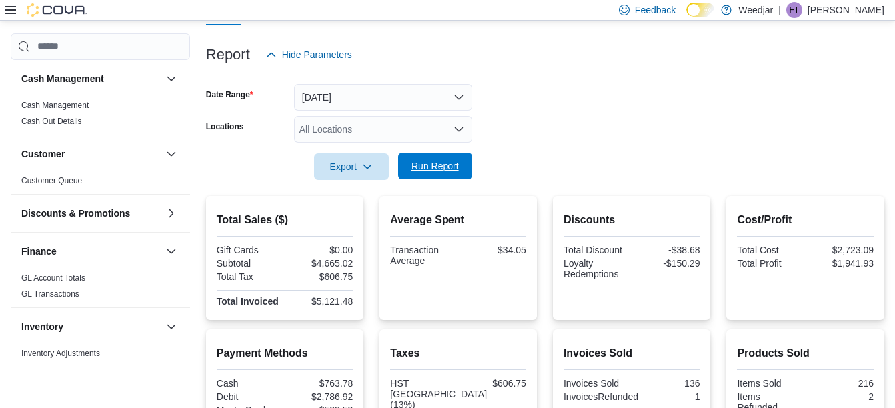
click at [440, 175] on span "Run Report" at bounding box center [435, 166] width 59 height 27
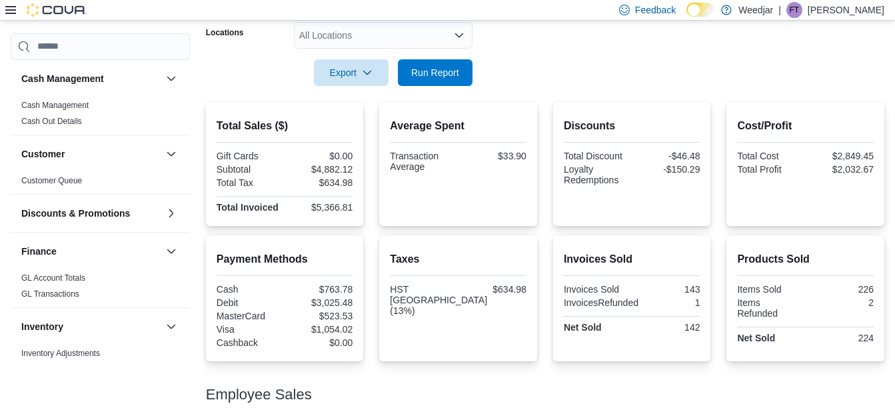
scroll to position [205, 0]
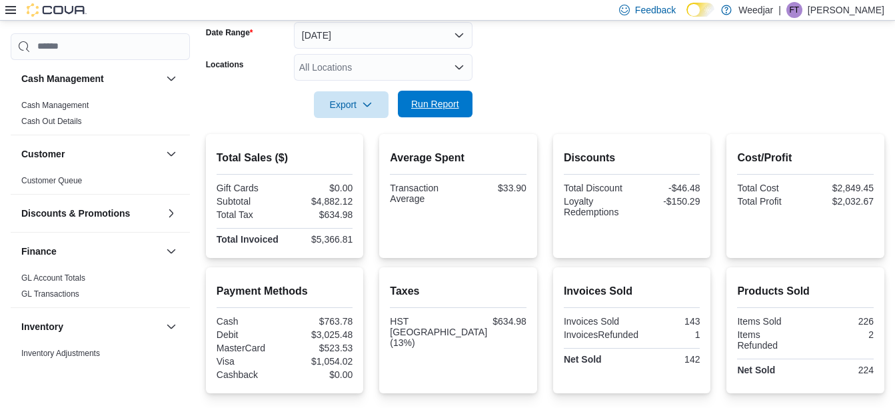
click at [435, 106] on span "Run Report" at bounding box center [435, 103] width 48 height 13
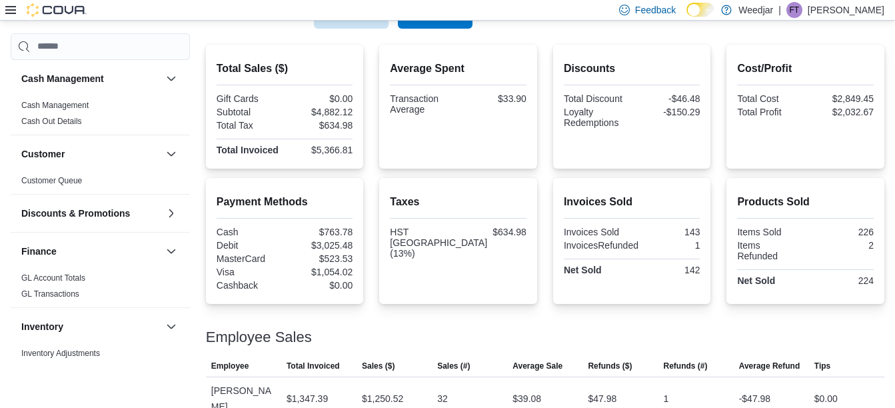
scroll to position [117, 0]
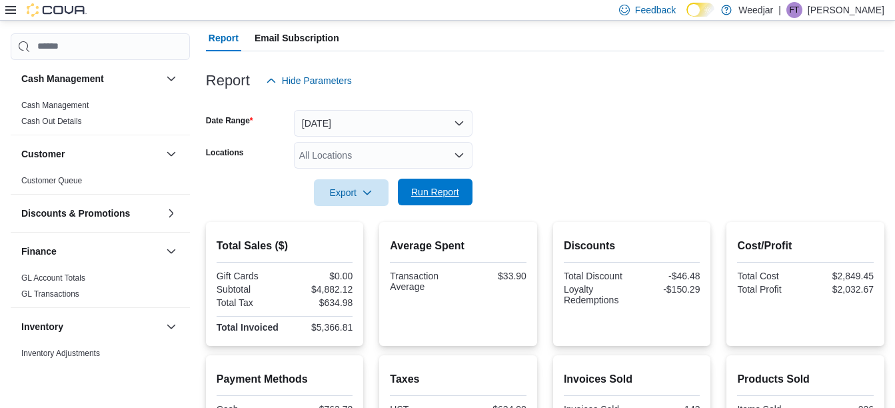
click at [429, 195] on span "Run Report" at bounding box center [435, 191] width 48 height 13
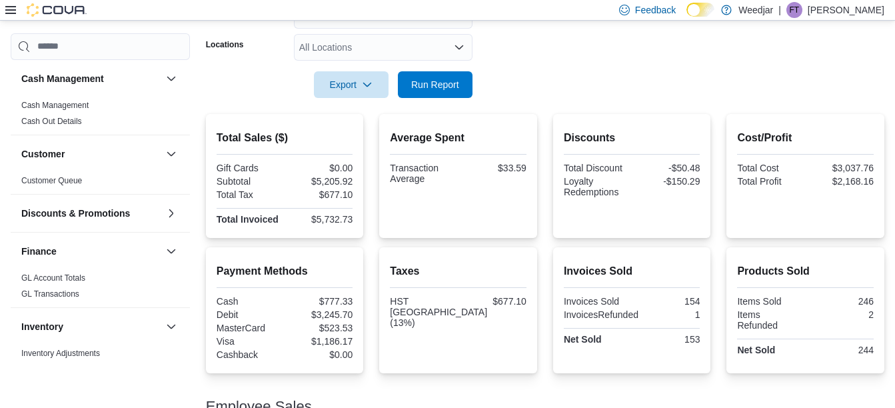
scroll to position [170, 0]
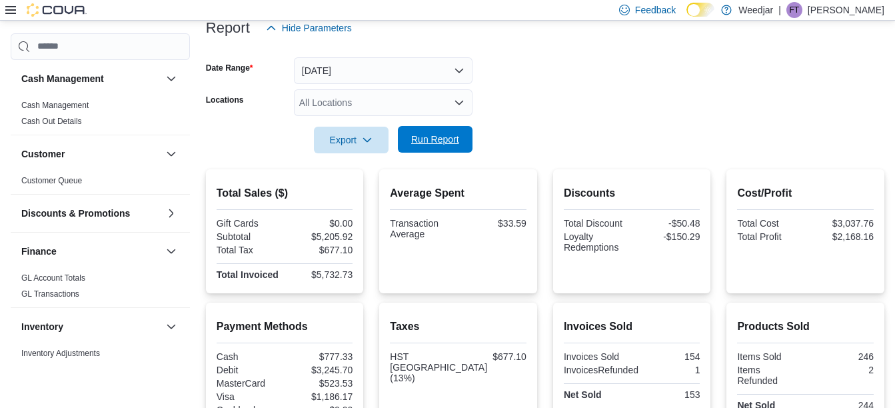
click at [416, 139] on span "Run Report" at bounding box center [435, 139] width 48 height 13
click at [433, 147] on span "Run Report" at bounding box center [435, 139] width 59 height 27
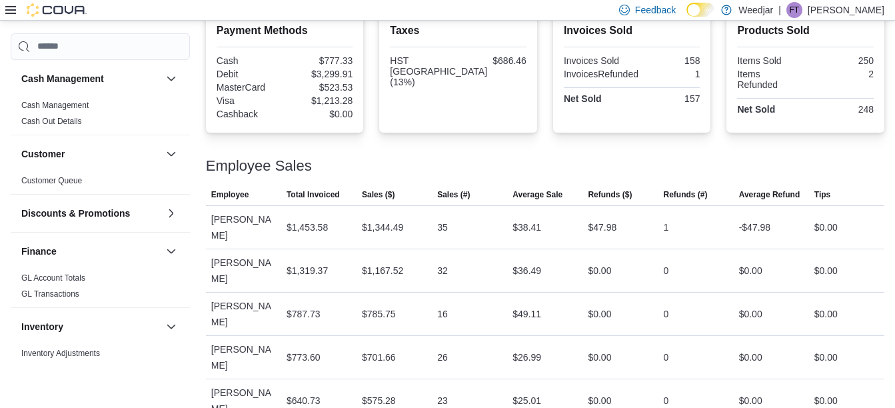
scroll to position [195, 0]
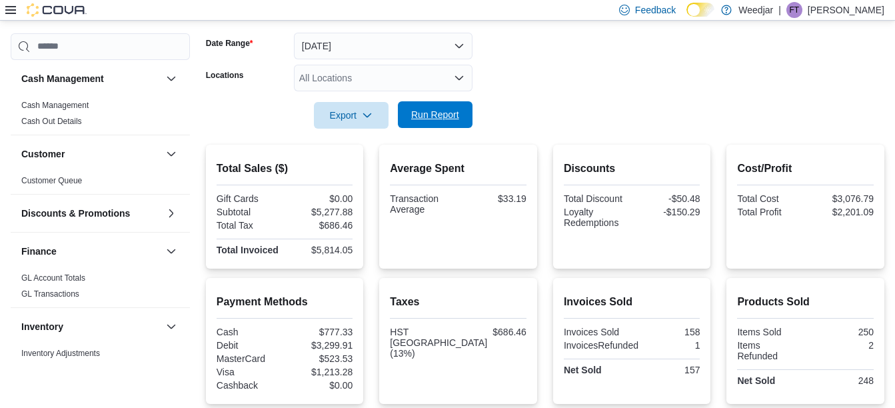
click at [442, 122] on span "Run Report" at bounding box center [435, 114] width 59 height 27
click at [429, 116] on span "Run Report" at bounding box center [435, 114] width 48 height 13
click at [425, 111] on span "Run Report" at bounding box center [435, 114] width 48 height 13
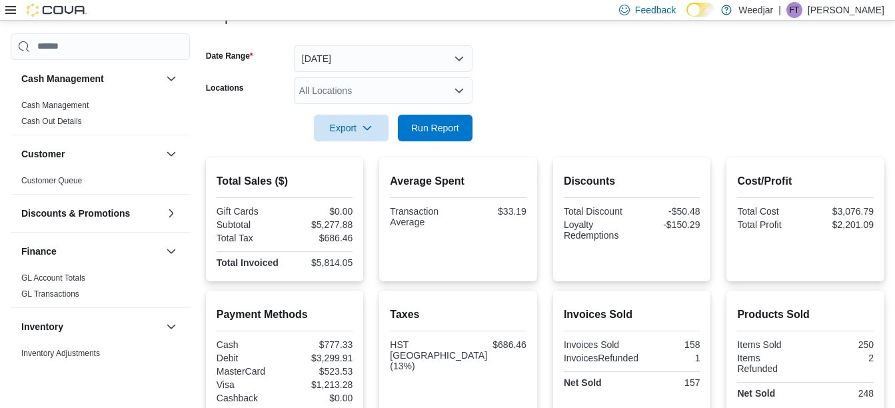
scroll to position [103, 0]
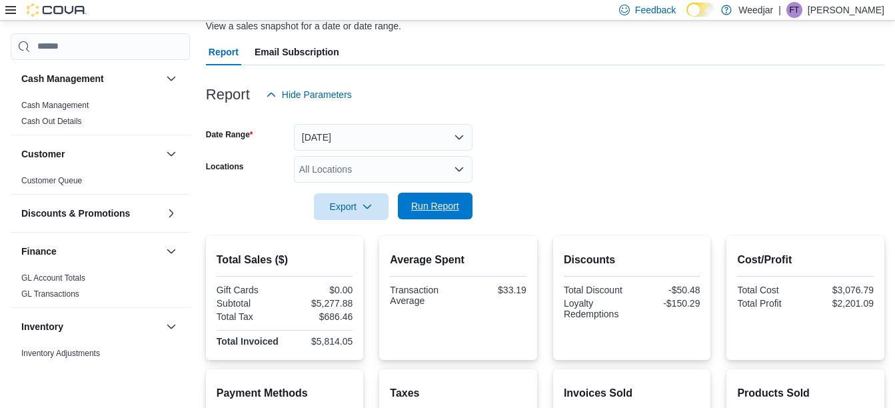
click at [419, 210] on span "Run Report" at bounding box center [435, 205] width 48 height 13
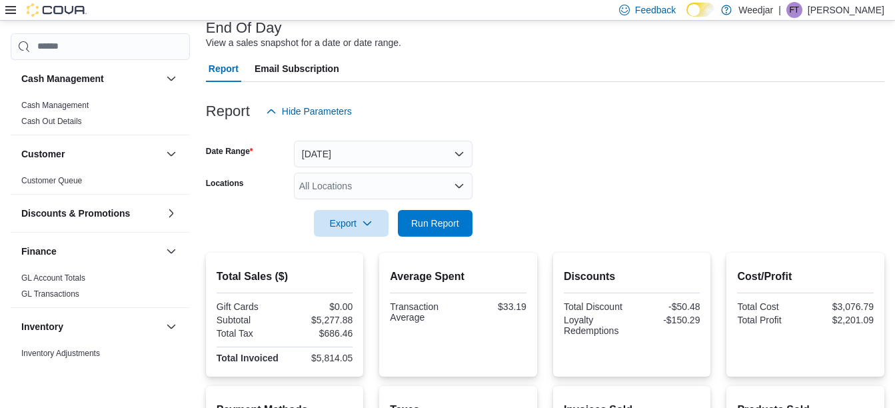
scroll to position [0, 0]
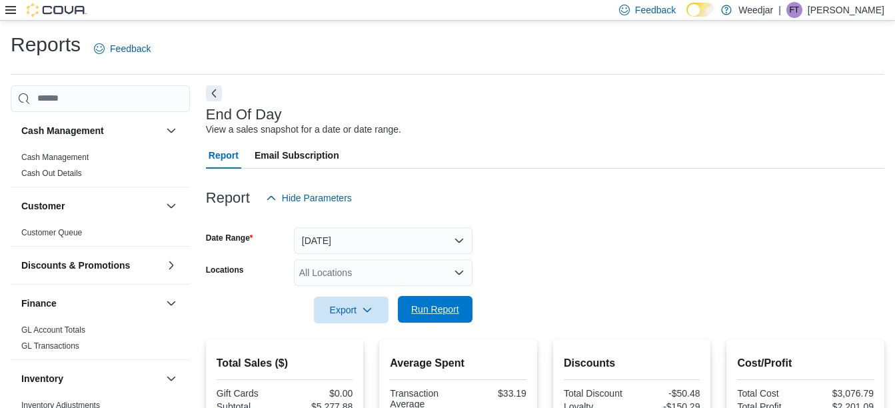
click at [433, 309] on span "Run Report" at bounding box center [435, 309] width 48 height 13
click at [444, 309] on span "Run Report" at bounding box center [435, 309] width 48 height 13
click at [444, 312] on span "Run Report" at bounding box center [435, 309] width 48 height 13
click at [448, 309] on span "Run Report" at bounding box center [435, 309] width 48 height 13
click at [431, 310] on span "Run Report" at bounding box center [435, 309] width 48 height 13
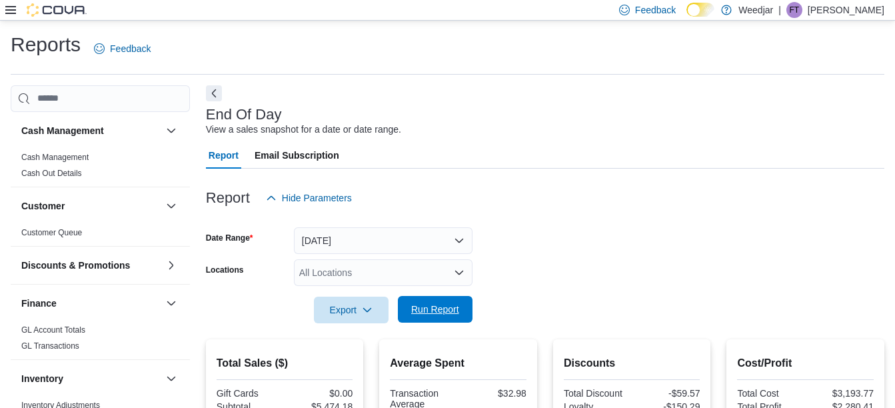
click at [431, 310] on span "Run Report" at bounding box center [435, 309] width 48 height 13
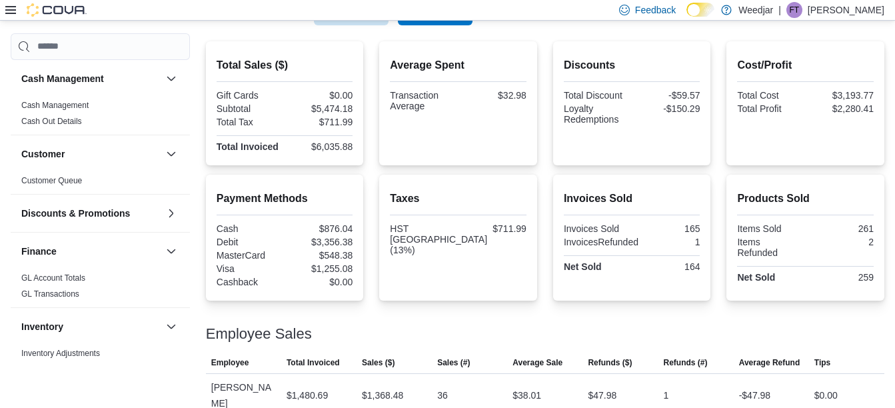
scroll to position [237, 0]
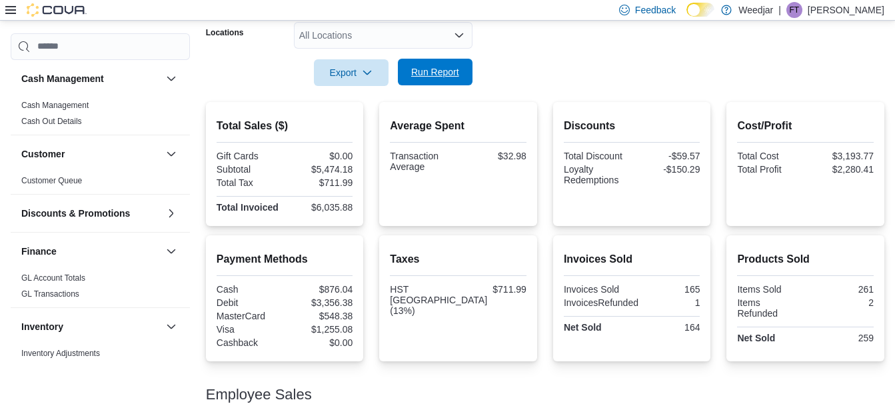
click at [445, 73] on span "Run Report" at bounding box center [435, 71] width 48 height 13
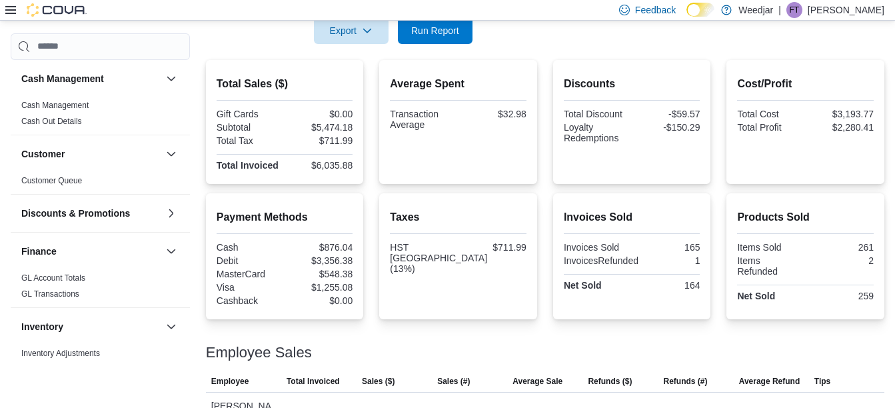
scroll to position [258, 0]
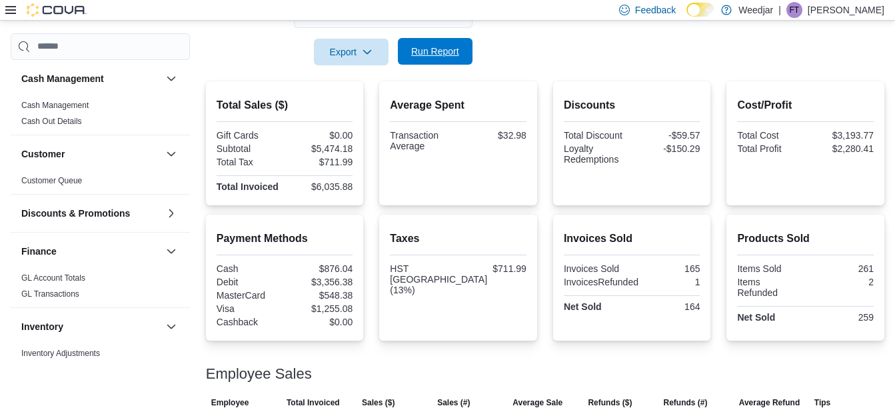
click at [454, 54] on span "Run Report" at bounding box center [435, 51] width 48 height 13
click at [424, 49] on span "Run Report" at bounding box center [435, 51] width 48 height 13
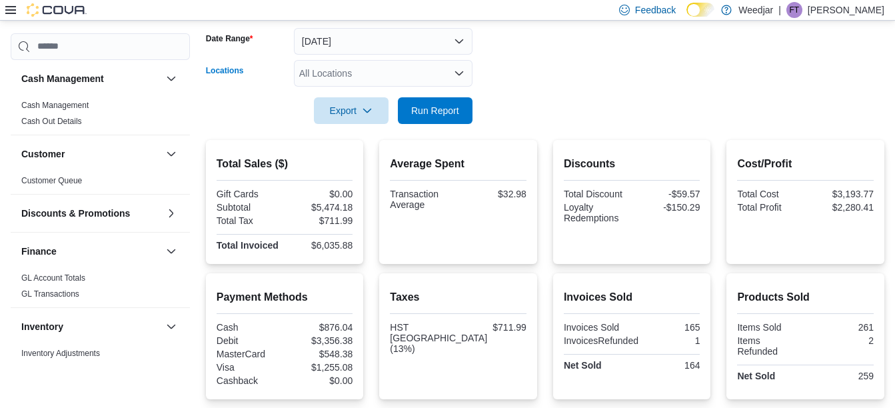
click at [457, 71] on icon "Open list of options" at bounding box center [459, 73] width 11 height 11
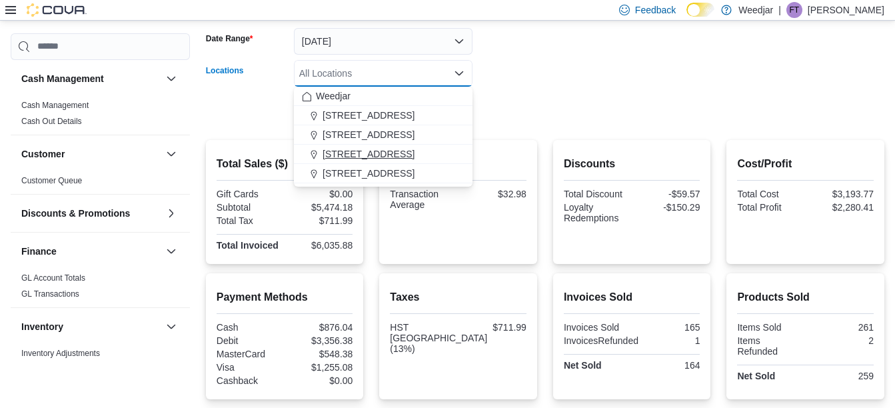
click at [352, 155] on span "[STREET_ADDRESS]" at bounding box center [369, 153] width 92 height 13
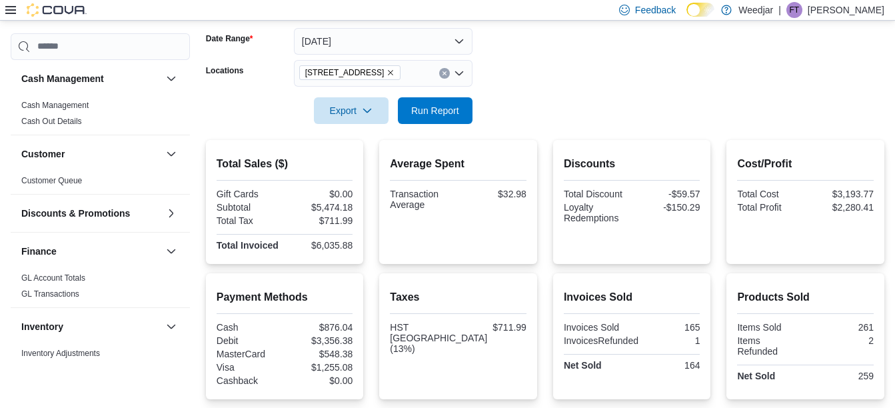
click at [554, 96] on div at bounding box center [545, 92] width 679 height 11
click at [433, 115] on span "Run Report" at bounding box center [435, 109] width 48 height 13
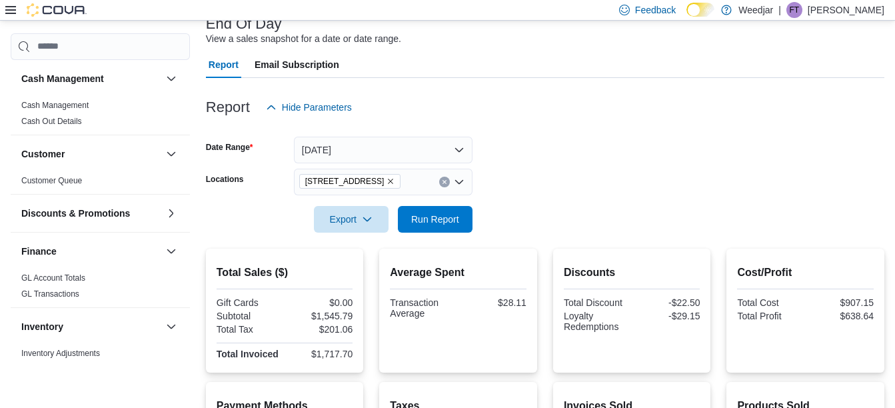
scroll to position [48, 0]
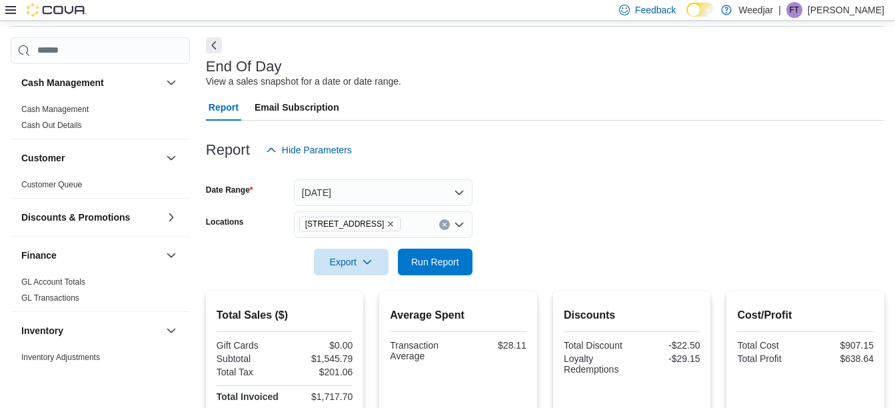
click at [382, 223] on span "[STREET_ADDRESS]" at bounding box center [350, 224] width 102 height 15
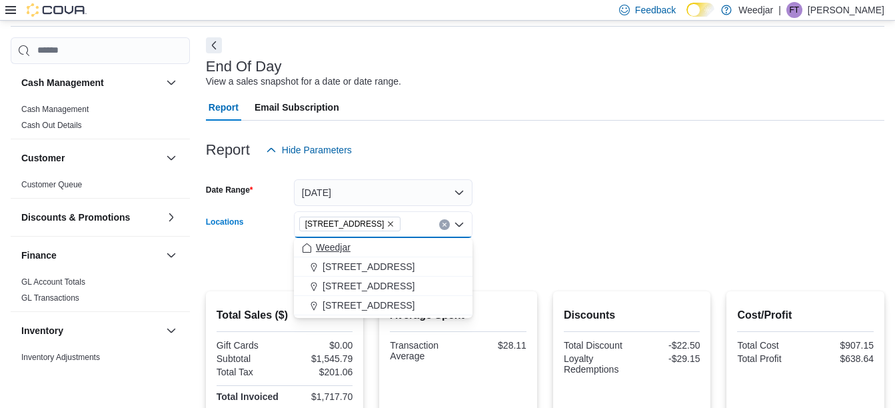
click at [331, 247] on span "Weedjar" at bounding box center [333, 247] width 35 height 13
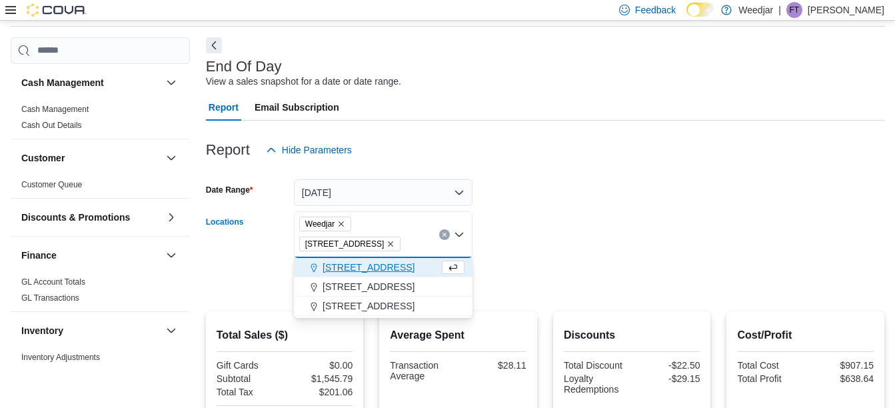
drag, startPoint x: 530, startPoint y: 184, endPoint x: 525, endPoint y: 190, distance: 8.0
click at [529, 185] on form "Date Range [DATE] Locations [GEOGRAPHIC_DATA] [STREET_ADDRESS] Selected. [GEOGR…" at bounding box center [545, 229] width 679 height 132
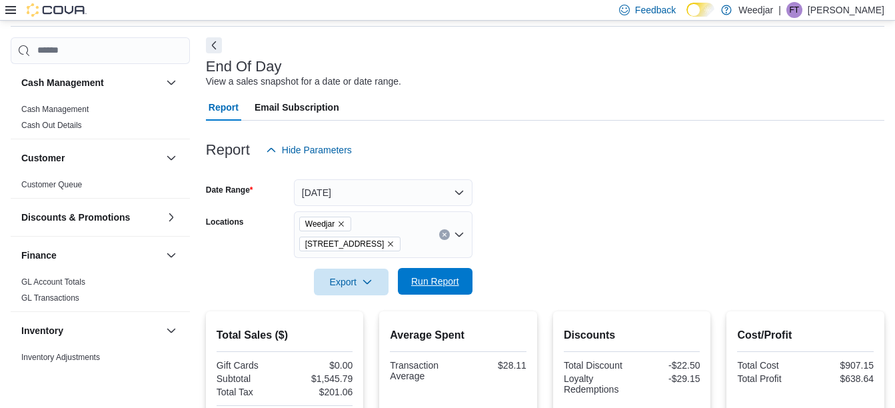
click at [419, 284] on span "Run Report" at bounding box center [435, 281] width 48 height 13
click at [345, 224] on icon "Remove Weedjar from selection in this group" at bounding box center [341, 224] width 8 height 8
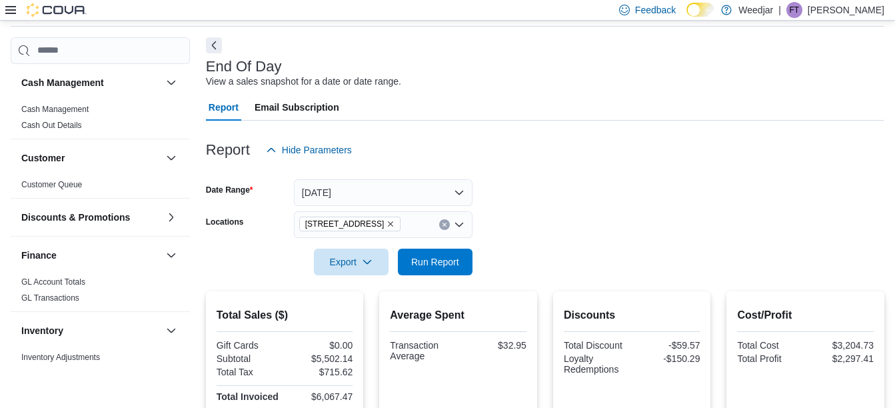
click at [575, 224] on form "Date Range [DATE] Locations [STREET_ADDRESS] Export Run Report" at bounding box center [545, 219] width 679 height 112
click at [410, 267] on span "Run Report" at bounding box center [435, 261] width 59 height 27
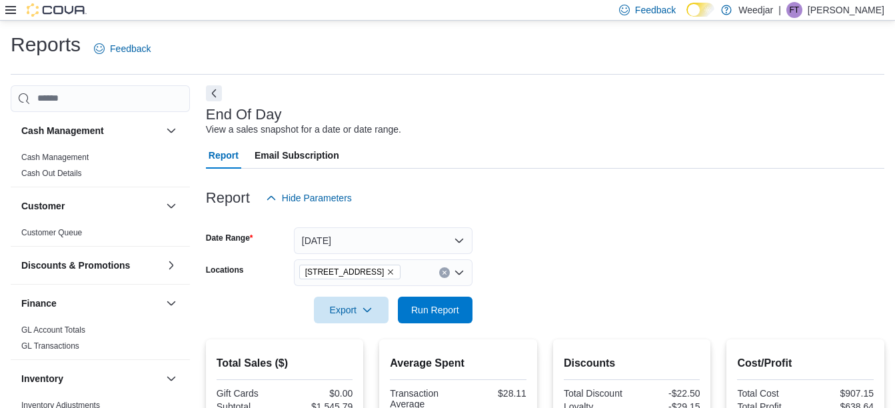
click at [387, 270] on icon "Remove 355 Oakwood Ave from selection in this group" at bounding box center [391, 272] width 8 height 8
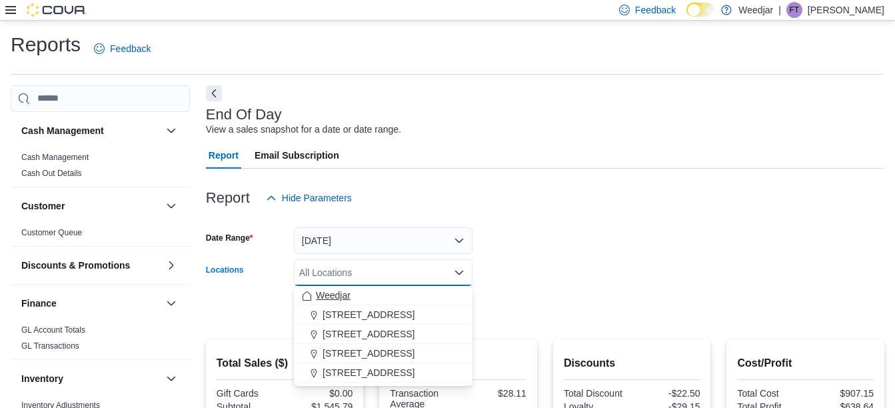
click at [323, 299] on span "Weedjar" at bounding box center [333, 295] width 35 height 13
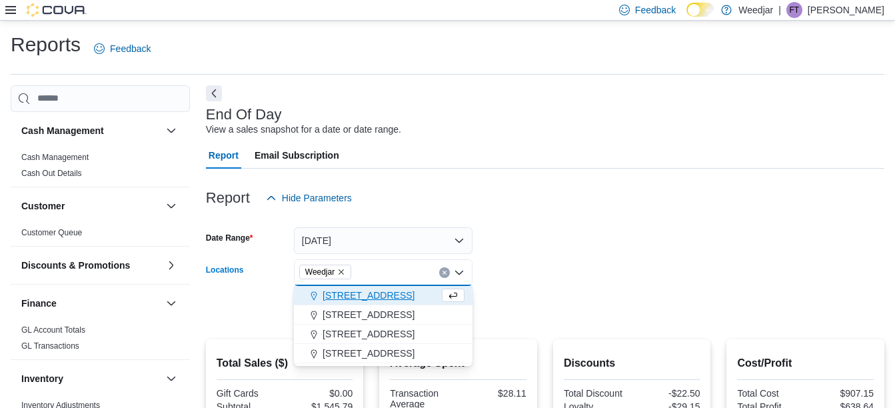
click at [573, 233] on form "Date Range [DATE] Locations [GEOGRAPHIC_DATA] Combo box. Selected. [GEOGRAPHIC_…" at bounding box center [545, 267] width 679 height 112
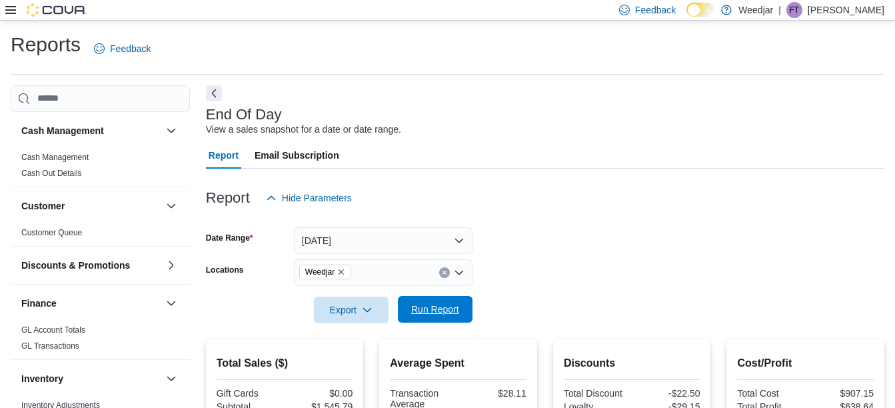
click at [439, 315] on span "Run Report" at bounding box center [435, 309] width 48 height 13
click at [442, 313] on span "Run Report" at bounding box center [435, 309] width 48 height 13
click at [437, 308] on span "Run Report" at bounding box center [435, 309] width 48 height 13
click at [423, 310] on span "Run Report" at bounding box center [435, 309] width 48 height 13
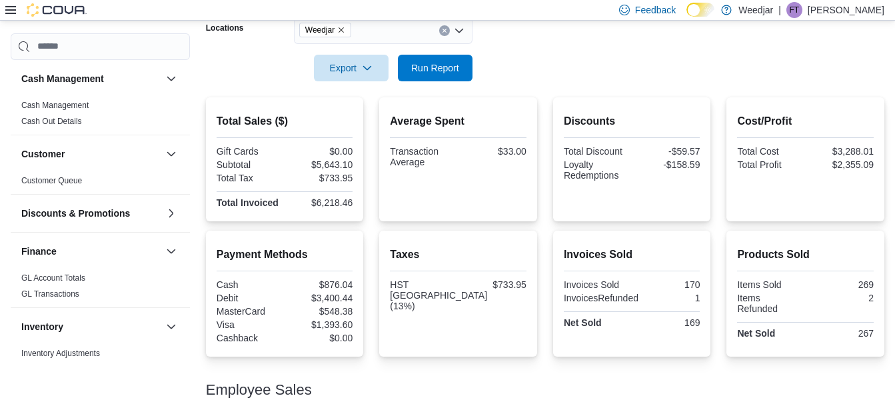
scroll to position [233, 0]
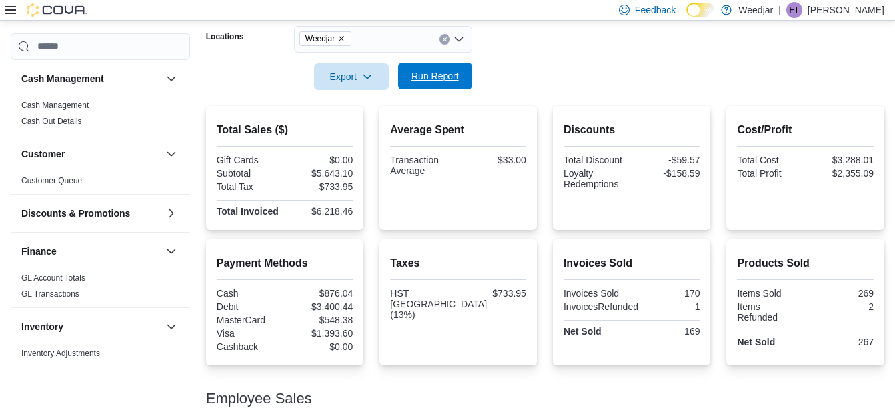
click at [445, 79] on span "Run Report" at bounding box center [435, 75] width 48 height 13
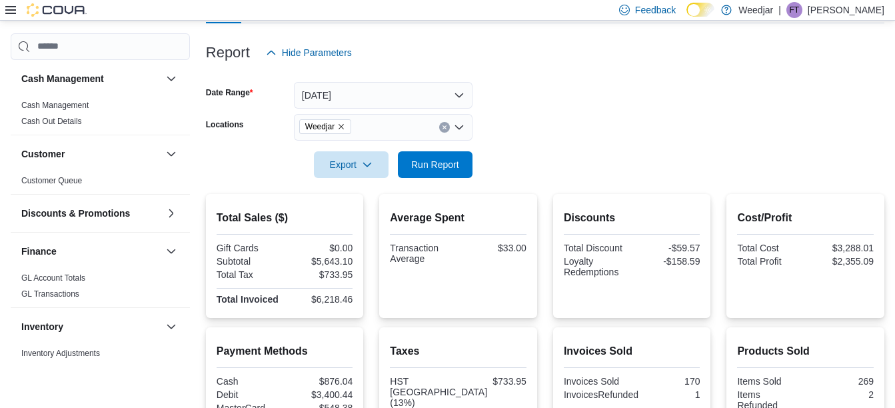
scroll to position [59, 0]
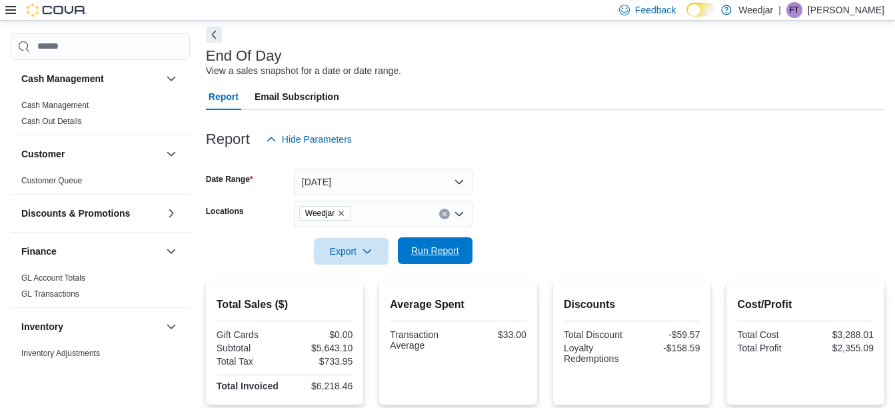
click at [442, 257] on span "Run Report" at bounding box center [435, 250] width 59 height 27
click at [445, 257] on span "Run Report" at bounding box center [435, 250] width 48 height 13
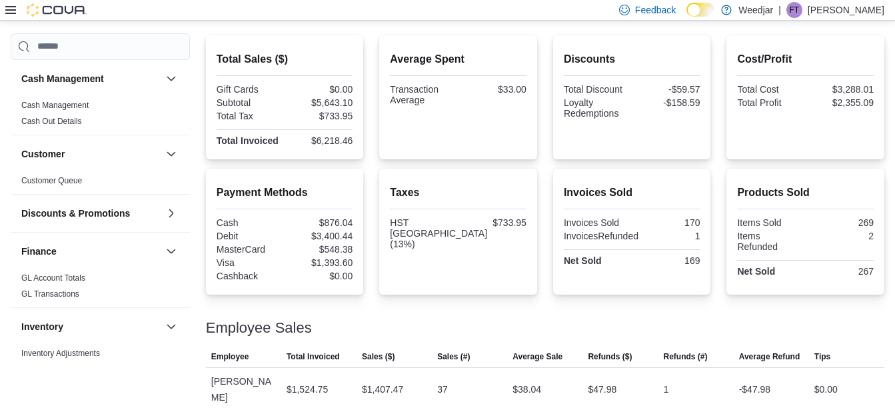
scroll to position [151, 0]
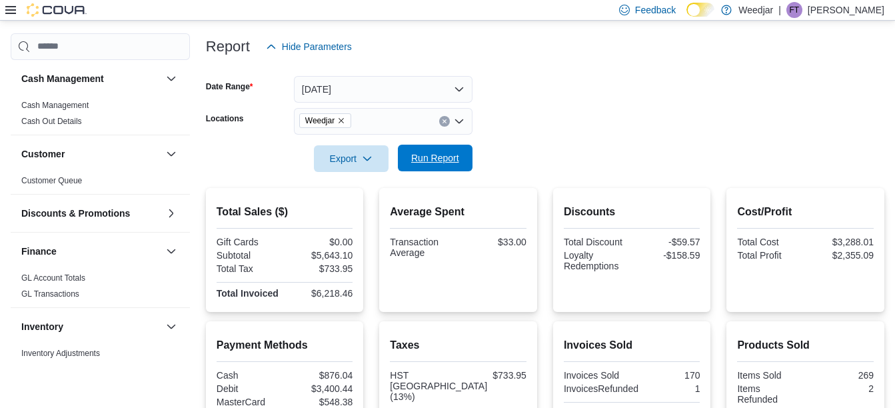
click at [442, 155] on span "Run Report" at bounding box center [435, 157] width 48 height 13
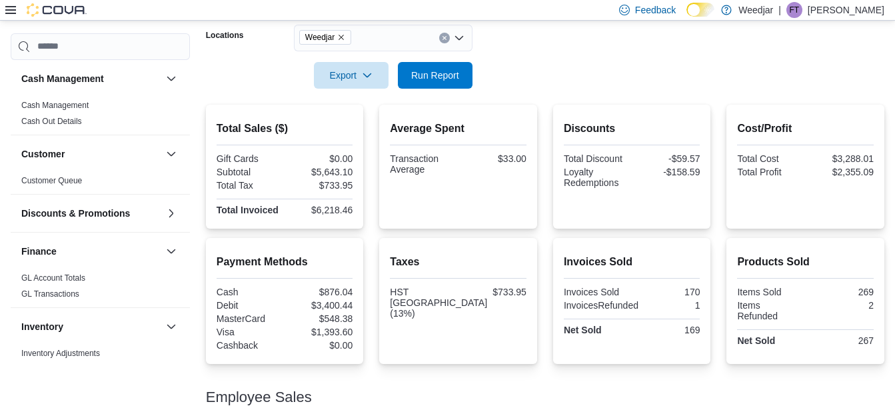
scroll to position [176, 0]
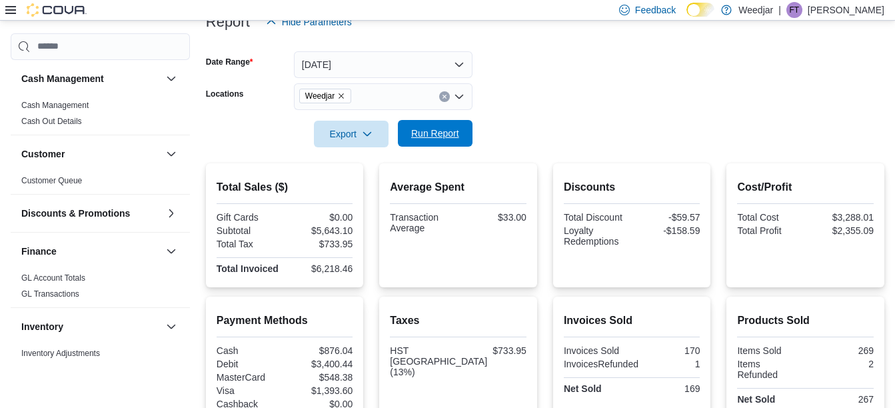
click at [431, 137] on span "Run Report" at bounding box center [435, 133] width 48 height 13
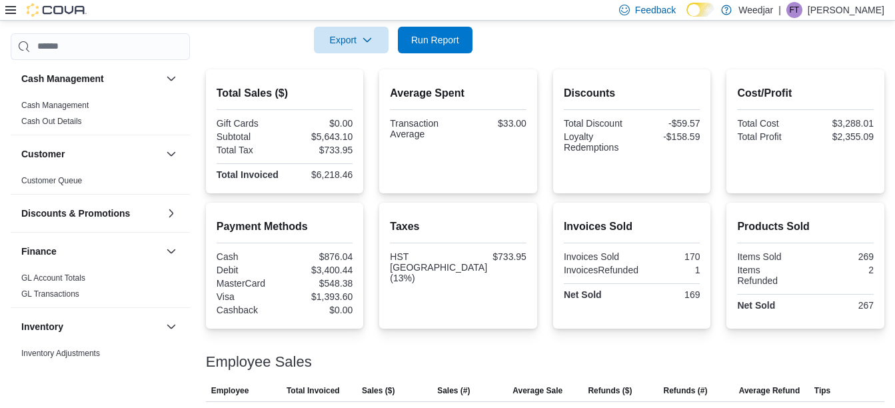
scroll to position [265, 0]
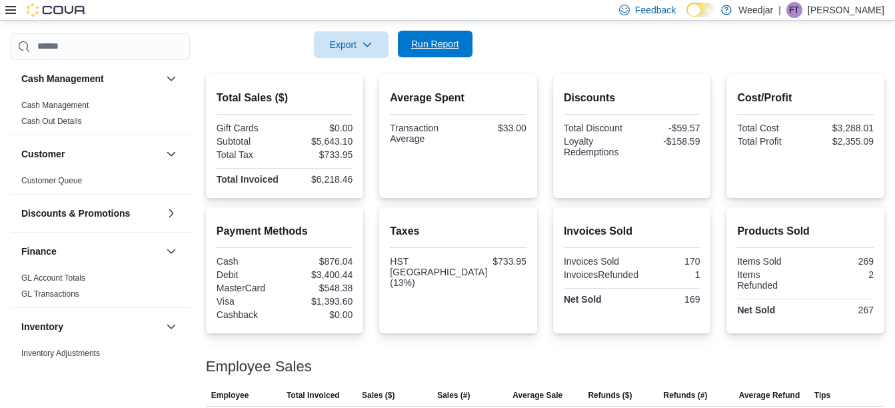
click at [446, 47] on span "Run Report" at bounding box center [435, 43] width 48 height 13
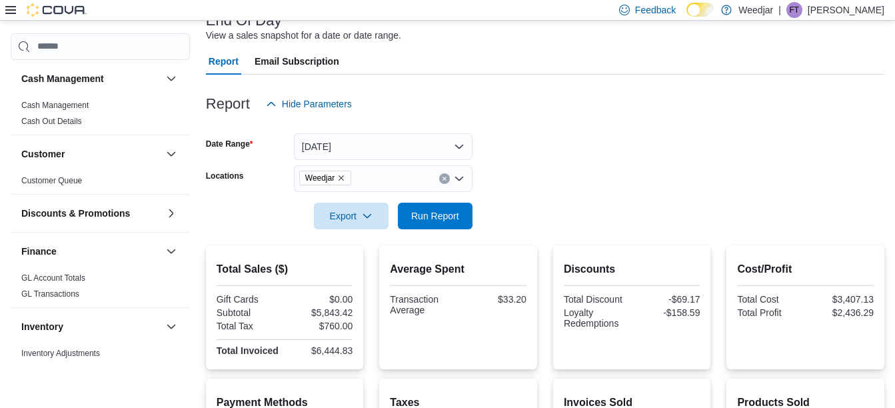
scroll to position [85, 0]
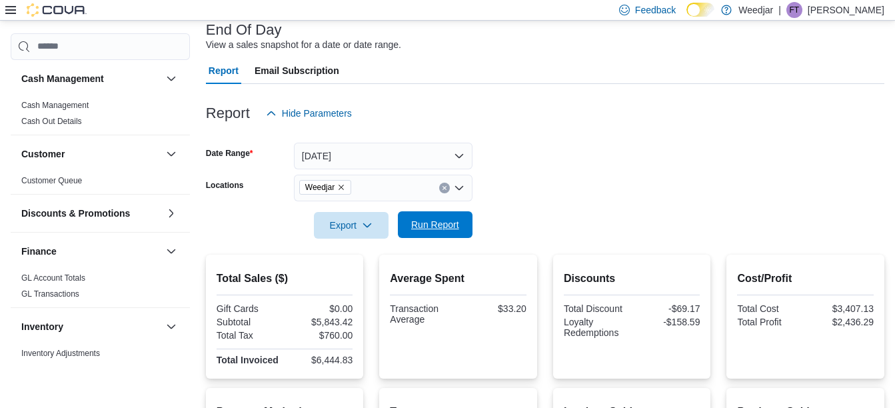
click at [443, 231] on span "Run Report" at bounding box center [435, 224] width 48 height 13
click at [427, 223] on span "Run Report" at bounding box center [435, 224] width 48 height 13
click at [425, 222] on span "Run Report" at bounding box center [435, 224] width 48 height 13
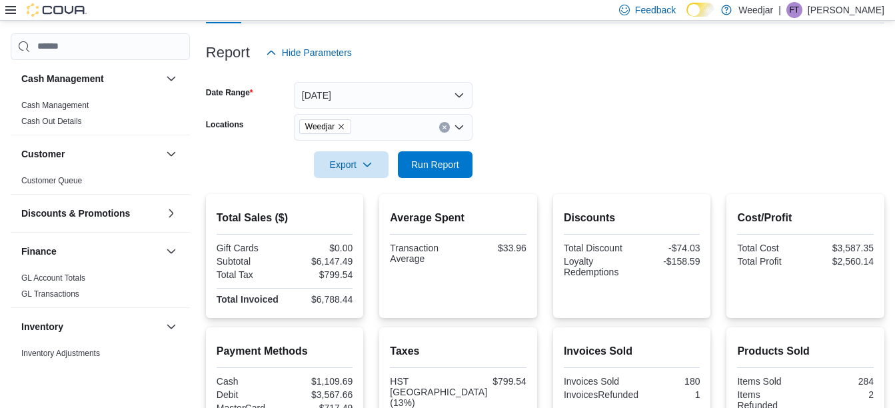
scroll to position [105, 0]
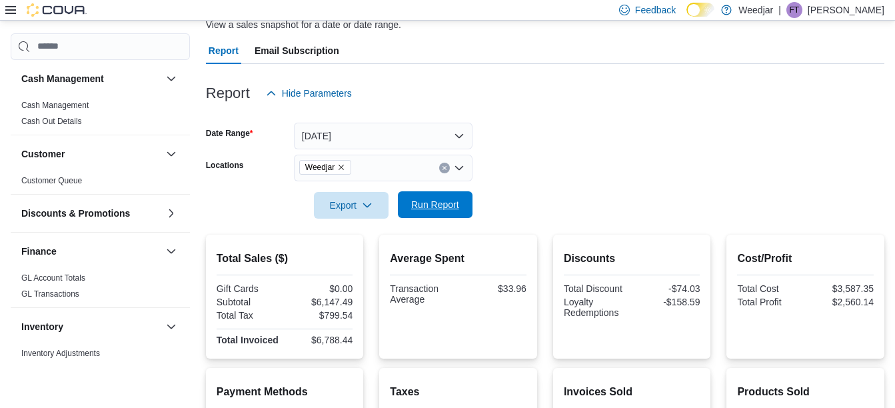
click at [435, 201] on span "Run Report" at bounding box center [435, 204] width 48 height 13
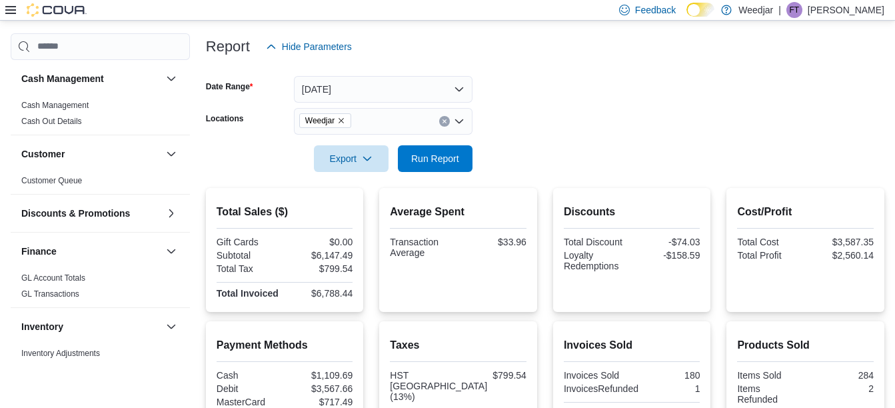
scroll to position [0, 0]
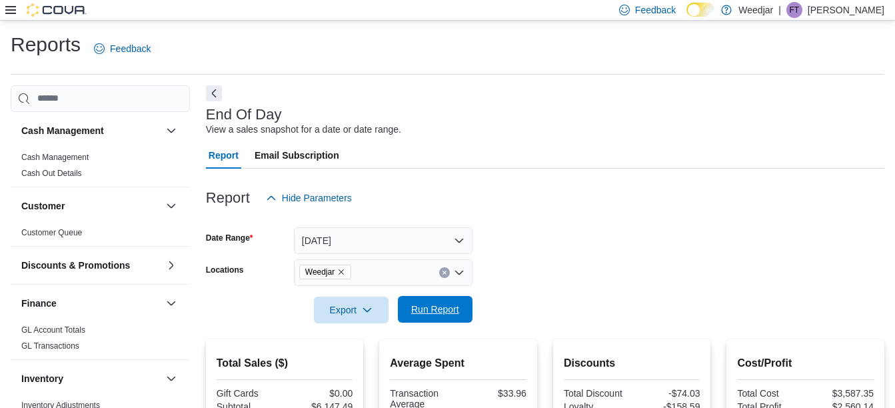
click at [442, 309] on span "Run Report" at bounding box center [435, 309] width 48 height 13
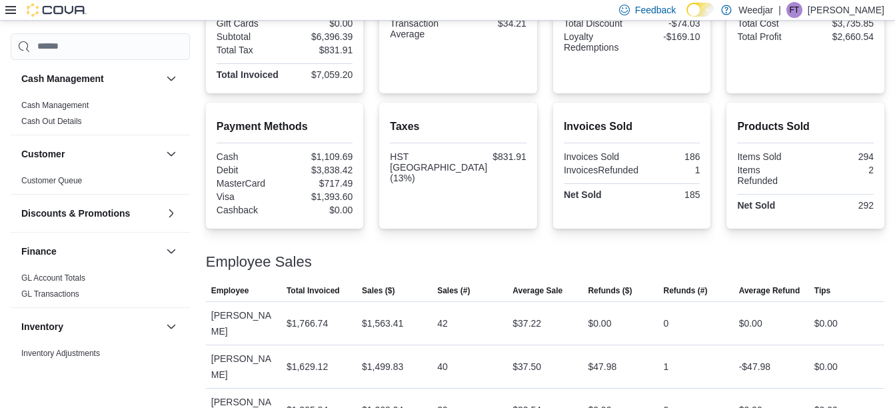
scroll to position [31, 0]
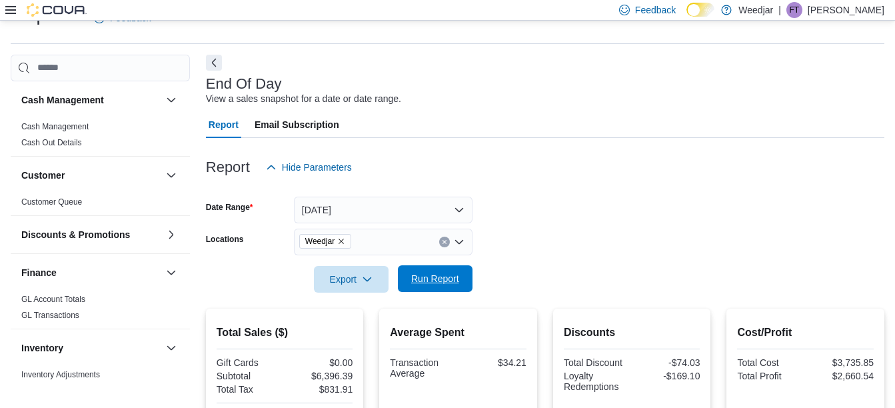
click at [450, 276] on span "Run Report" at bounding box center [435, 278] width 48 height 13
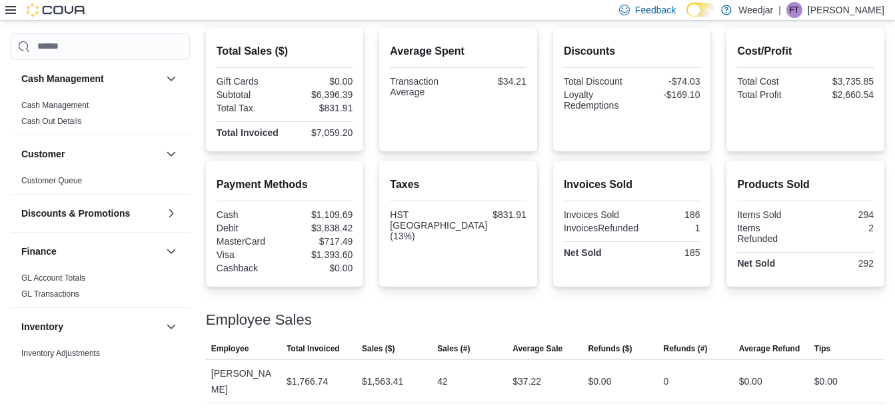
scroll to position [256, 0]
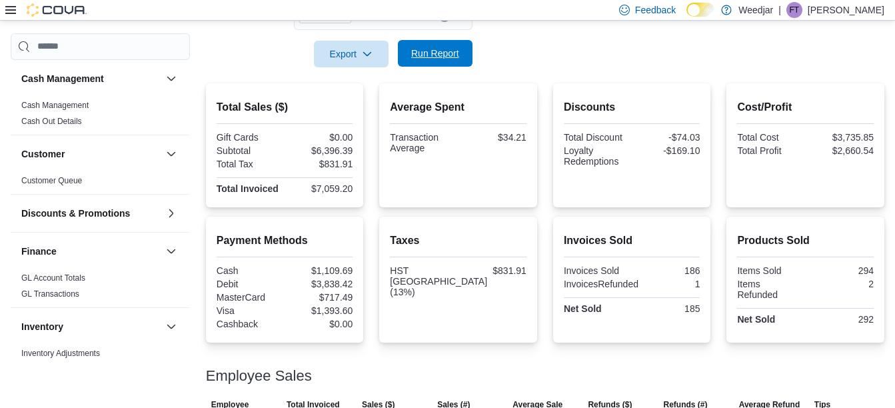
click at [445, 58] on span "Run Report" at bounding box center [435, 53] width 48 height 13
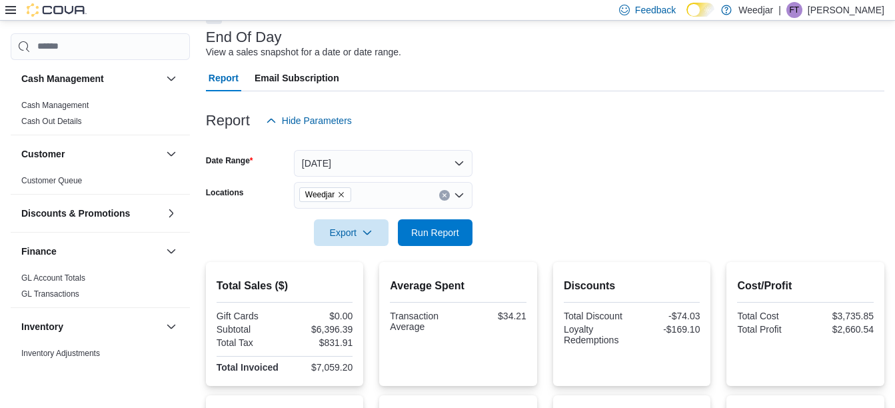
scroll to position [0, 0]
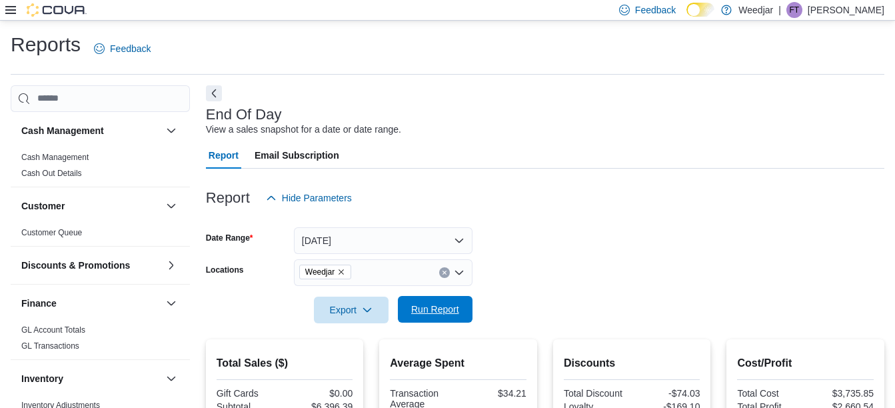
click at [425, 314] on span "Run Report" at bounding box center [435, 309] width 48 height 13
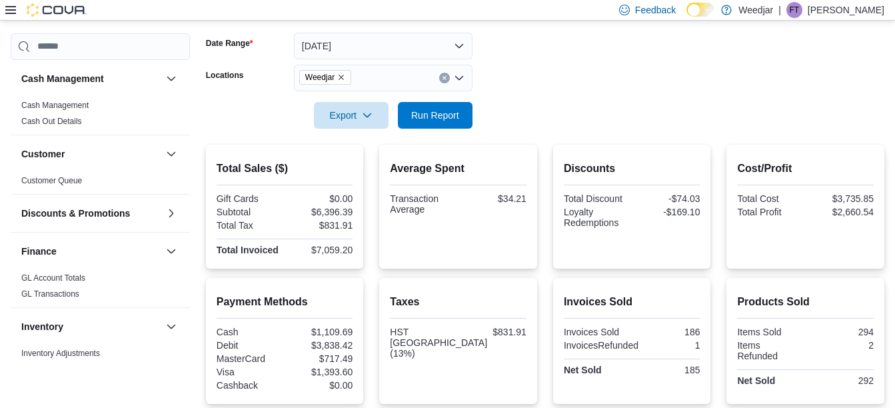
scroll to position [105, 0]
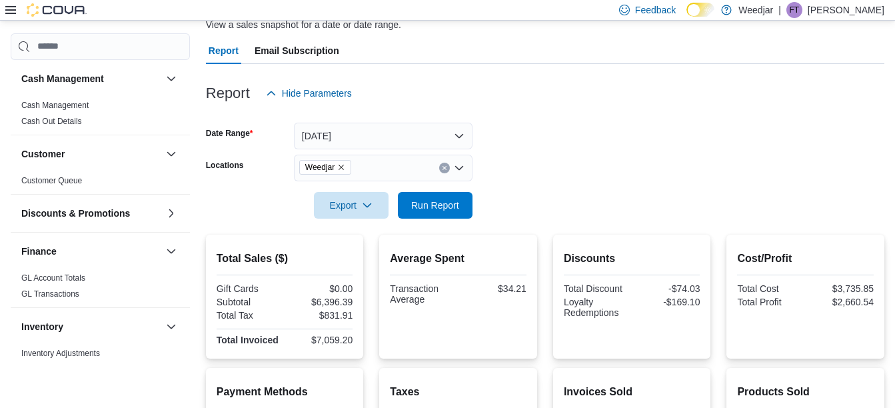
click at [836, 8] on p "[PERSON_NAME]" at bounding box center [846, 10] width 77 height 16
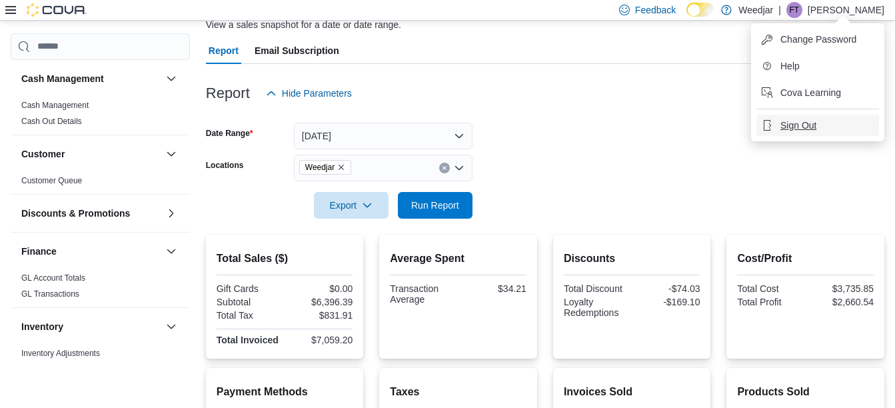
click at [787, 129] on span "Sign Out" at bounding box center [799, 125] width 36 height 13
